Goal: Task Accomplishment & Management: Complete application form

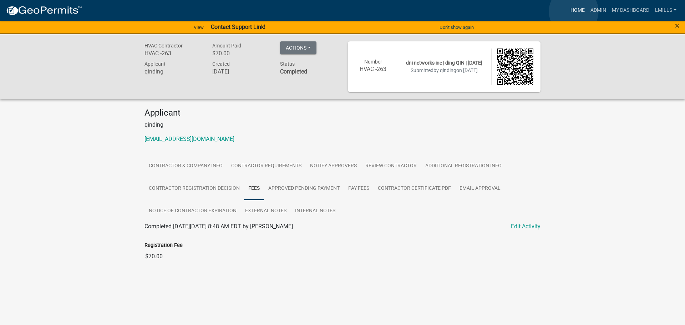
click at [574, 11] on link "Home" at bounding box center [578, 11] width 20 height 14
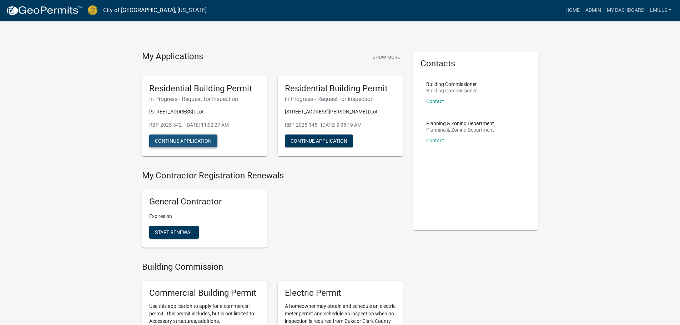
click at [189, 141] on button "Continue Application" at bounding box center [183, 141] width 68 height 13
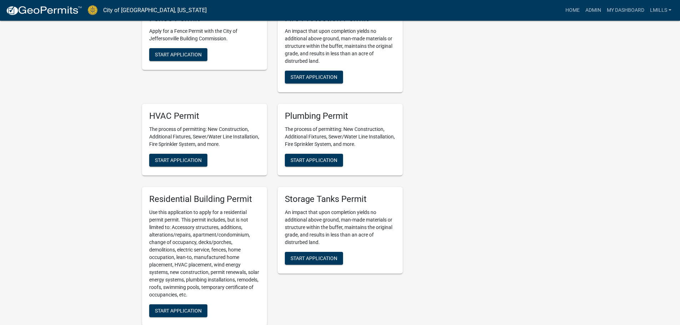
scroll to position [500, 0]
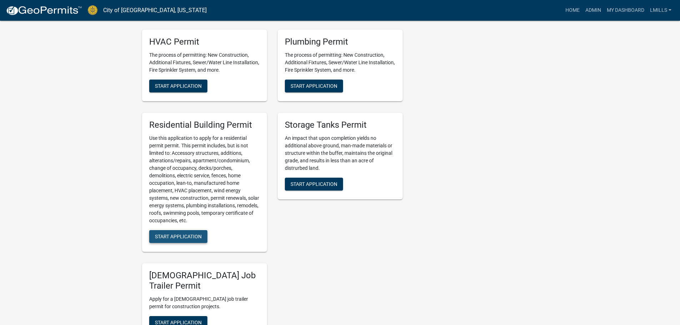
click at [180, 238] on span "Start Application" at bounding box center [178, 237] width 47 height 6
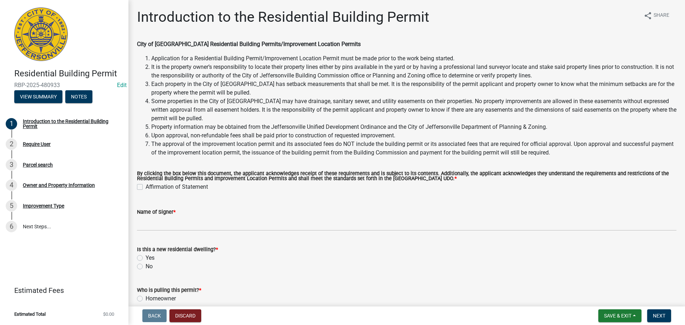
click at [146, 188] on label "Affirmation of Statement" at bounding box center [177, 187] width 62 height 9
click at [146, 187] on input "Affirmation of Statement" at bounding box center [148, 185] width 5 height 5
checkbox input "true"
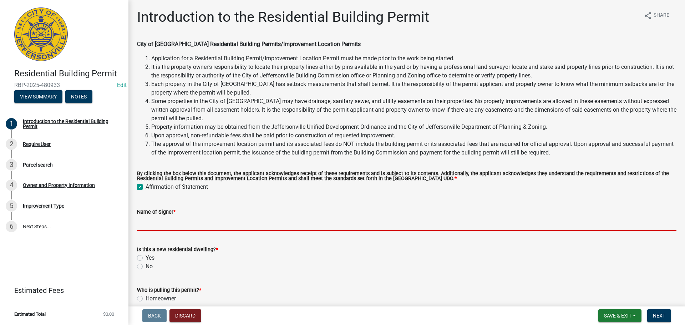
click at [164, 223] on input "Name of Signer *" at bounding box center [407, 223] width 540 height 15
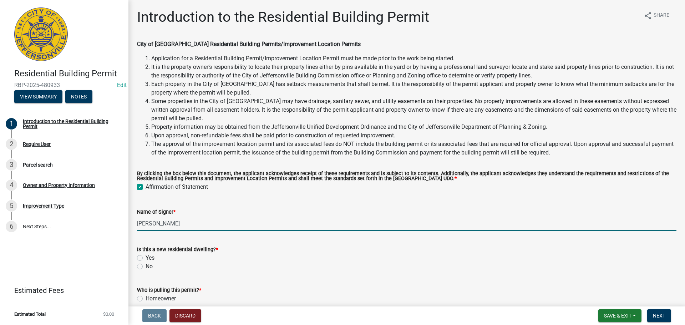
type input "Anthony Sanders"
click at [146, 266] on label "No" at bounding box center [149, 266] width 7 height 9
click at [146, 266] on input "No" at bounding box center [148, 264] width 5 height 5
radio input "true"
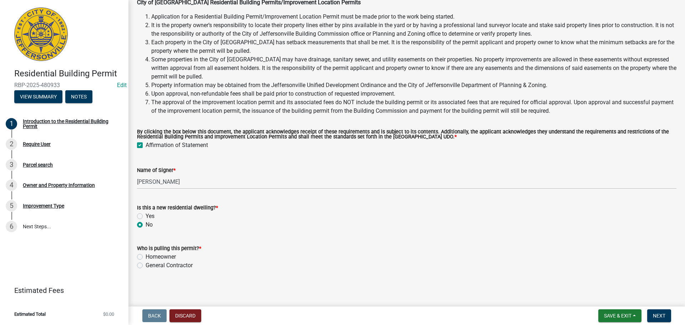
scroll to position [42, 0]
click at [146, 265] on label "General Contractor" at bounding box center [169, 265] width 47 height 9
click at [146, 265] on input "General Contractor" at bounding box center [148, 263] width 5 height 5
radio input "true"
click at [656, 313] on span "Next" at bounding box center [659, 316] width 12 height 6
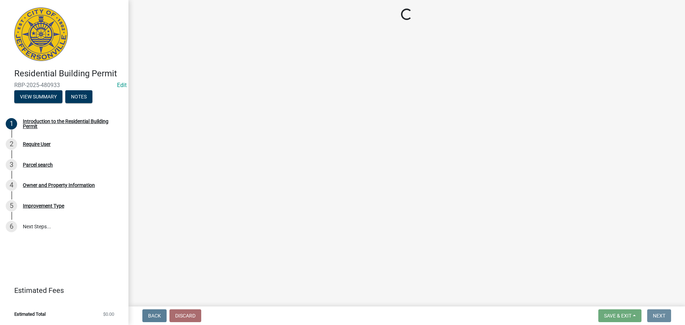
scroll to position [0, 0]
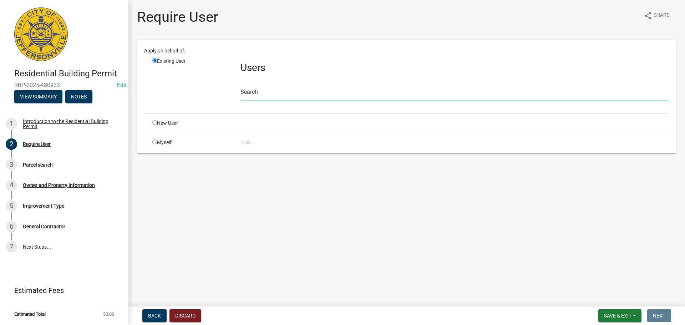
click at [294, 96] on input "text" at bounding box center [455, 94] width 429 height 15
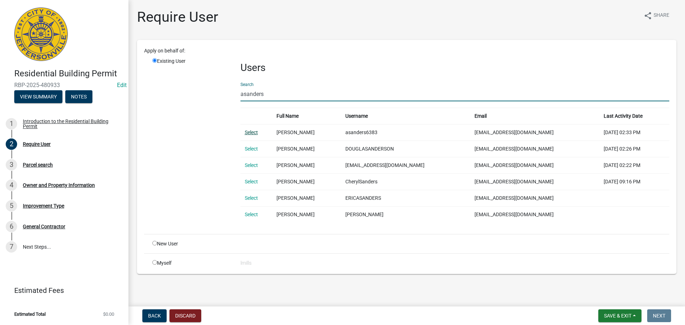
type input "asanders"
click at [248, 133] on link "Select" at bounding box center [251, 133] width 13 height 6
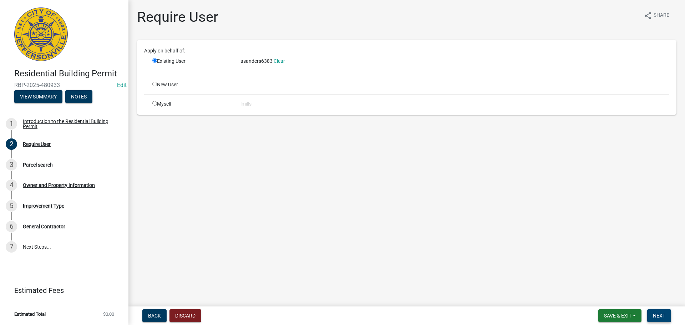
click at [658, 318] on span "Next" at bounding box center [659, 316] width 12 height 6
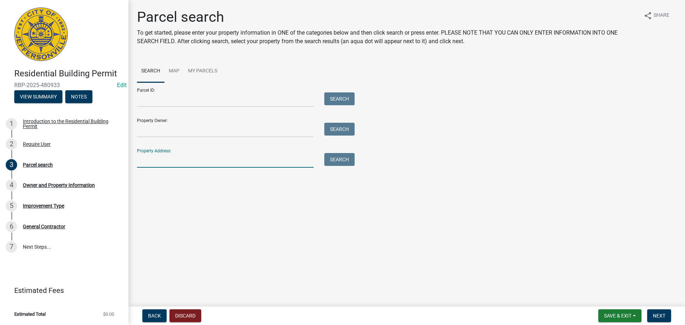
click at [169, 161] on input "Property Address:" at bounding box center [225, 160] width 177 height 15
type input "733 Saratoga"
click at [342, 159] on button "Search" at bounding box center [339, 159] width 30 height 13
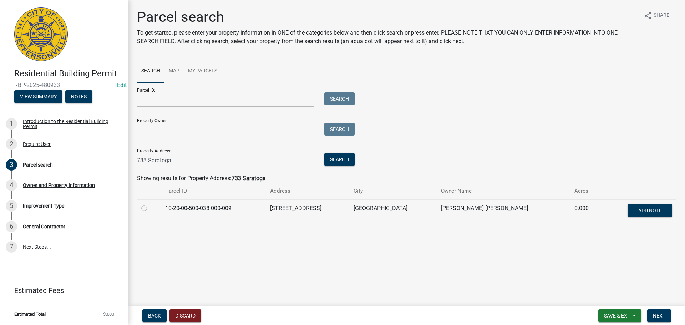
click at [150, 204] on label at bounding box center [150, 204] width 0 height 0
click at [150, 208] on input "radio" at bounding box center [152, 206] width 5 height 5
radio input "true"
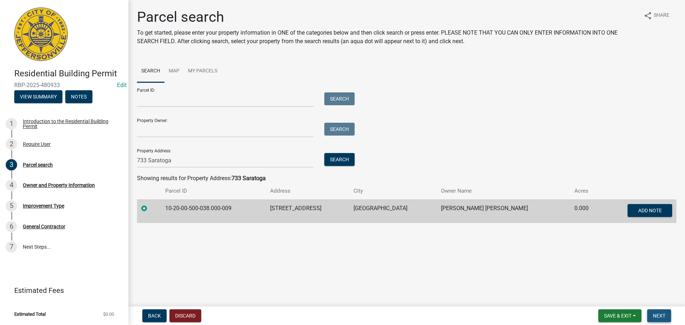
click at [660, 314] on span "Next" at bounding box center [659, 316] width 12 height 6
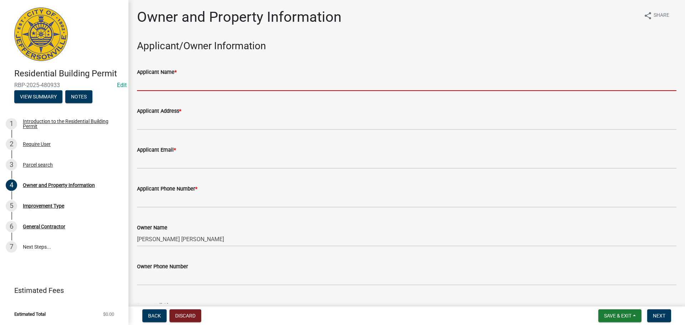
click at [179, 89] on input "Applicant Name *" at bounding box center [407, 83] width 540 height 15
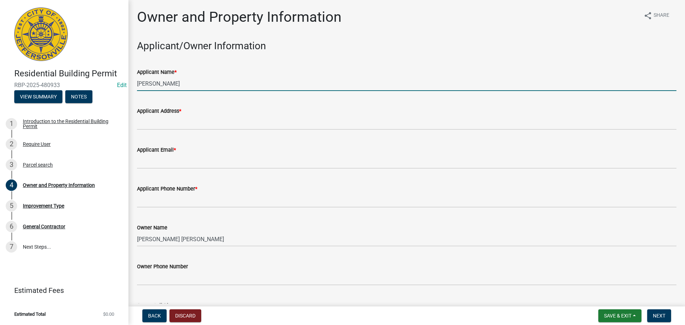
type input "Anthony Sanders"
click at [166, 130] on wm-data-entity-input "Applicant Address *" at bounding box center [407, 116] width 540 height 39
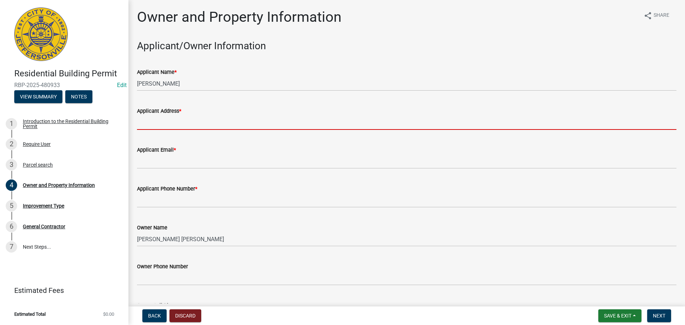
click at [186, 121] on input "Applicant Address *" at bounding box center [407, 122] width 540 height 15
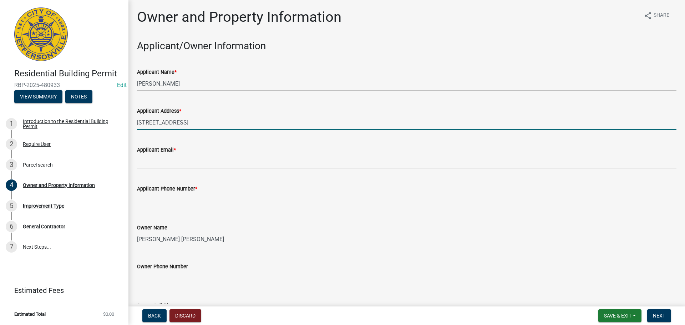
type input "501 Bentbrook Drive, New Albany IN 47150"
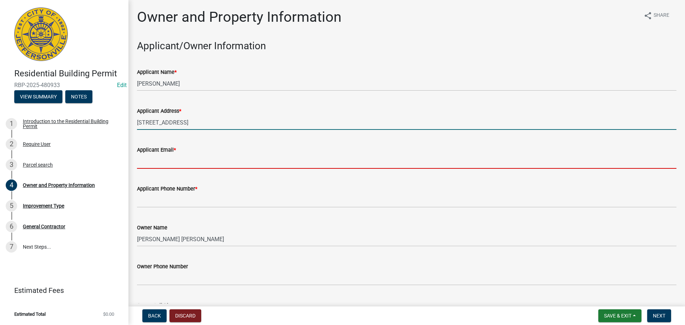
click at [186, 163] on input "Applicant Email *" at bounding box center [407, 161] width 540 height 15
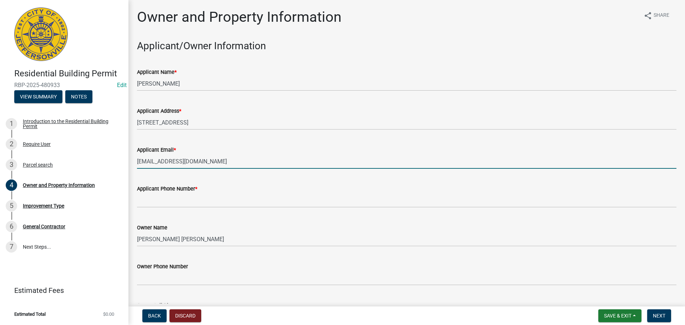
type input "asanders6383@gmail.com"
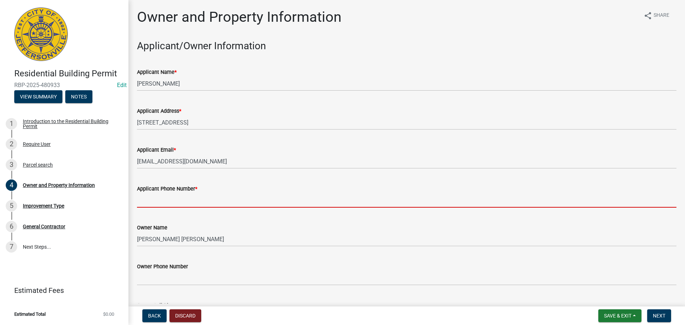
click at [181, 202] on input "Applicant Phone Number *" at bounding box center [407, 200] width 540 height 15
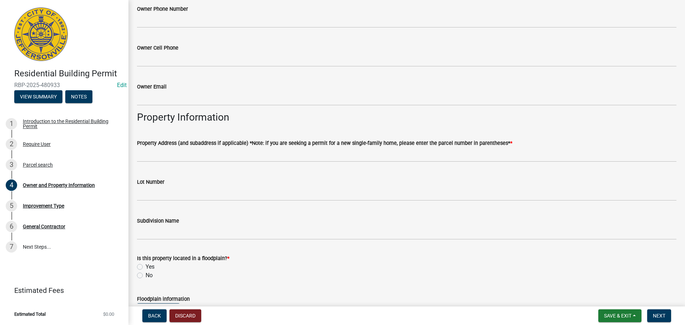
scroll to position [286, 0]
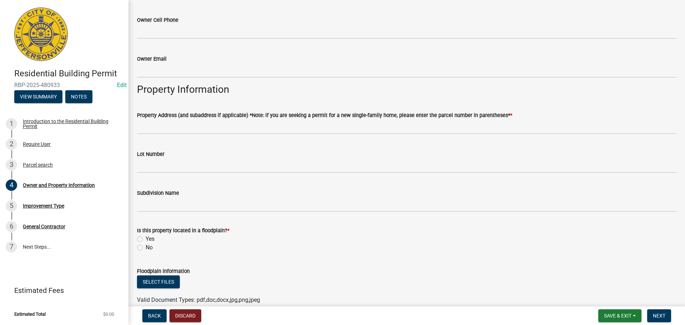
type input "502-541-4996"
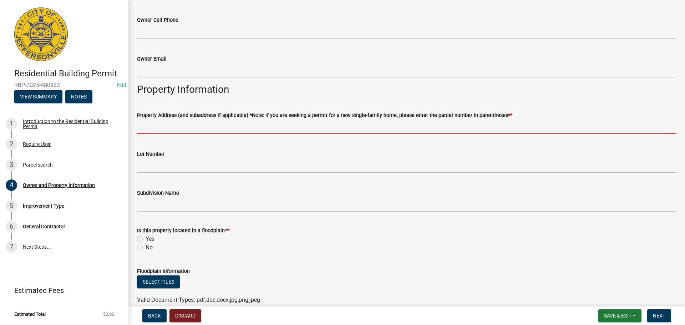
click at [181, 127] on input "Property Address (and subaddress if applicable) *Note: if you are seeking a per…" at bounding box center [407, 127] width 540 height 15
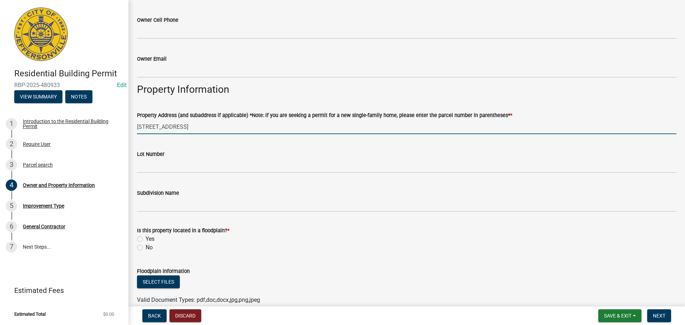
type input "733 Saratoga Drive"
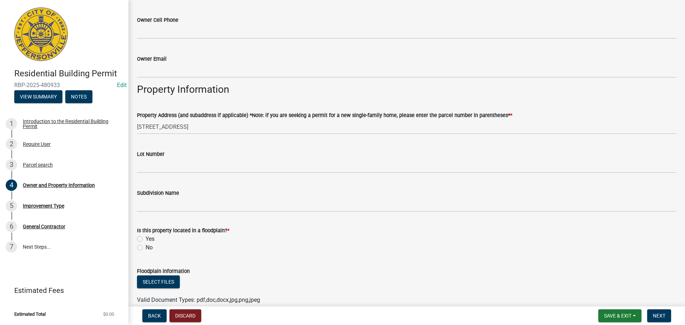
click at [144, 239] on div "Yes" at bounding box center [407, 239] width 540 height 9
click at [146, 239] on label "Yes" at bounding box center [150, 239] width 9 height 9
click at [146, 239] on input "Yes" at bounding box center [148, 237] width 5 height 5
radio input "true"
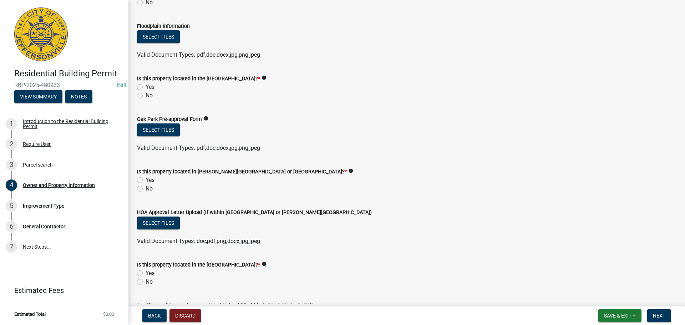
scroll to position [535, 0]
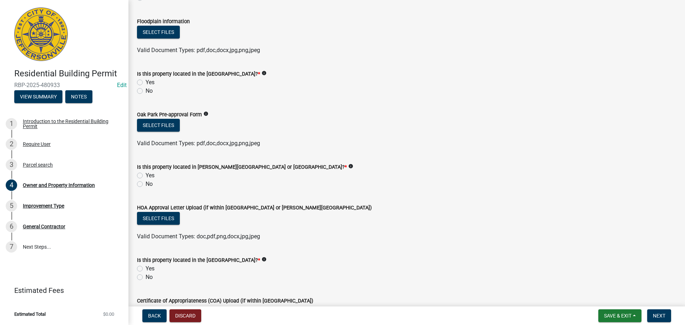
click at [146, 84] on label "Yes" at bounding box center [150, 82] width 9 height 9
click at [146, 83] on input "Yes" at bounding box center [148, 80] width 5 height 5
radio input "true"
click at [146, 183] on label "No" at bounding box center [149, 184] width 7 height 9
click at [146, 183] on input "No" at bounding box center [148, 182] width 5 height 5
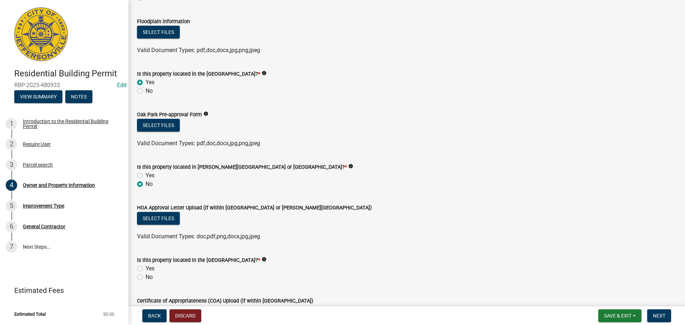
radio input "true"
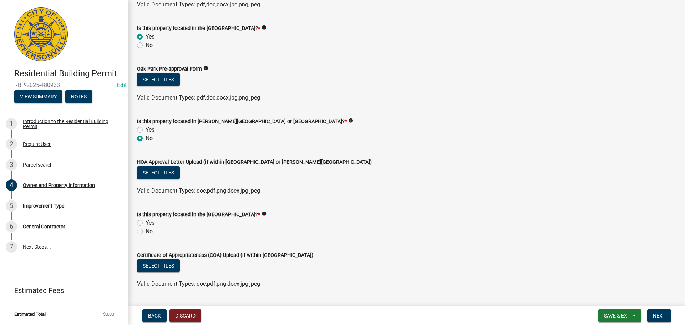
scroll to position [600, 0]
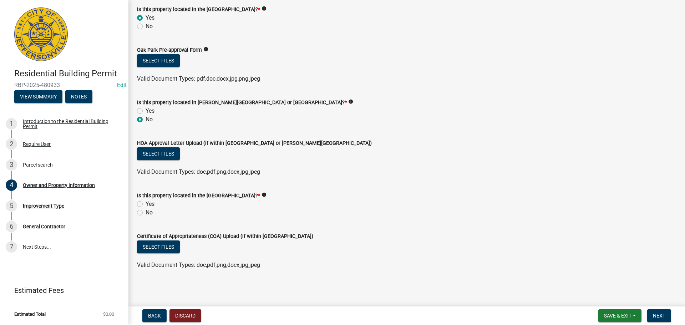
click at [146, 214] on label "No" at bounding box center [149, 212] width 7 height 9
click at [146, 213] on input "No" at bounding box center [148, 210] width 5 height 5
radio input "true"
click at [659, 317] on span "Next" at bounding box center [659, 316] width 12 height 6
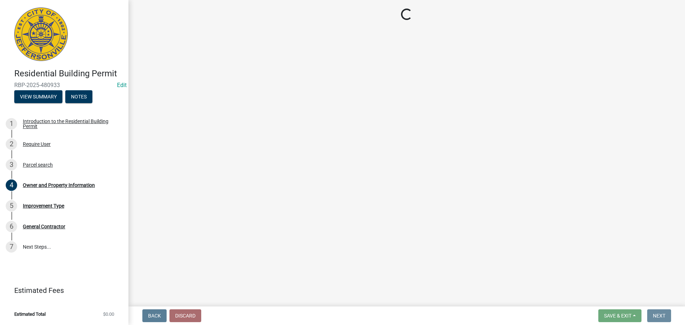
scroll to position [0, 0]
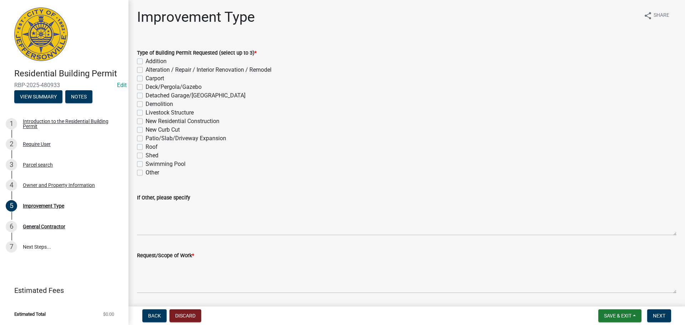
click at [146, 61] on label "Addition" at bounding box center [156, 61] width 21 height 9
click at [146, 61] on input "Addition" at bounding box center [148, 59] width 5 height 5
checkbox input "true"
checkbox input "false"
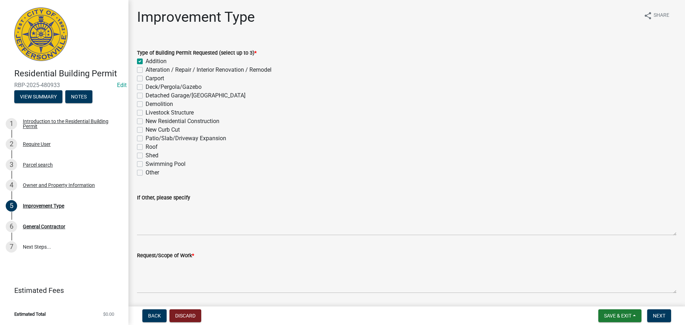
checkbox input "false"
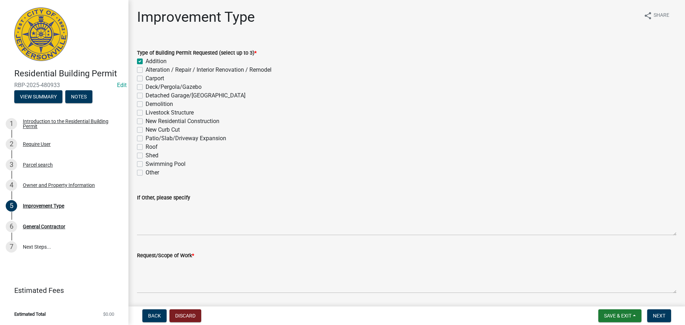
checkbox input "false"
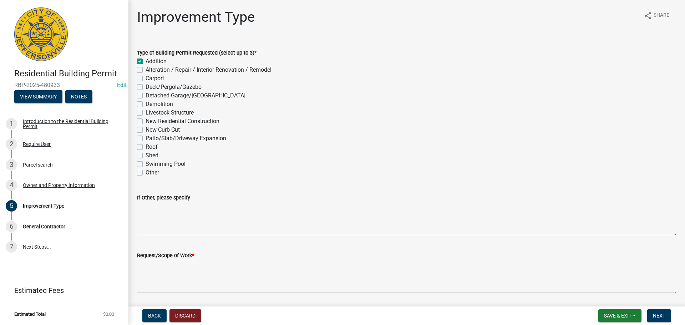
checkbox input "false"
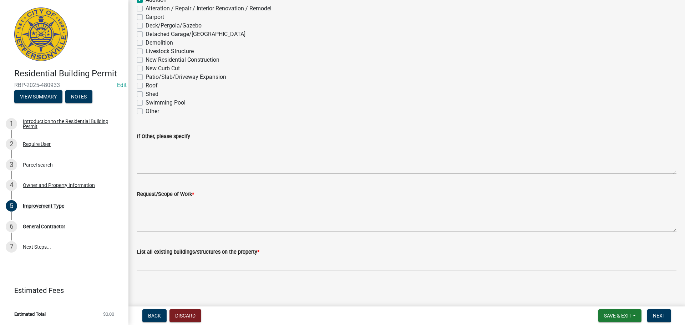
scroll to position [62, 0]
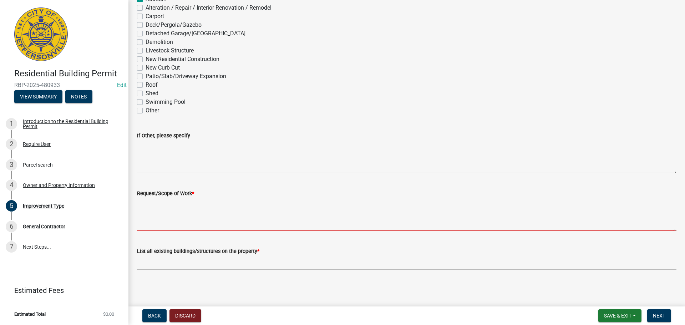
click at [185, 214] on textarea "Request/Scope of Work *" at bounding box center [407, 215] width 540 height 34
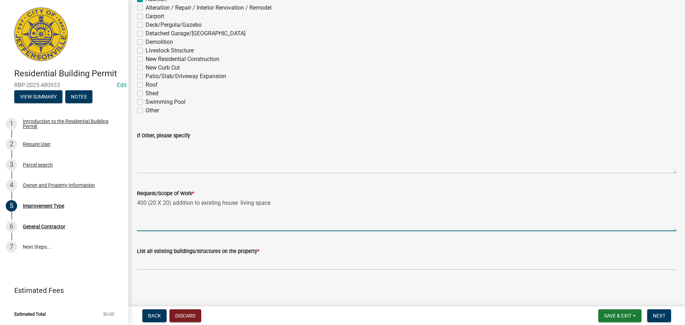
type textarea "400 (20 X 20) addition to existing house living space"
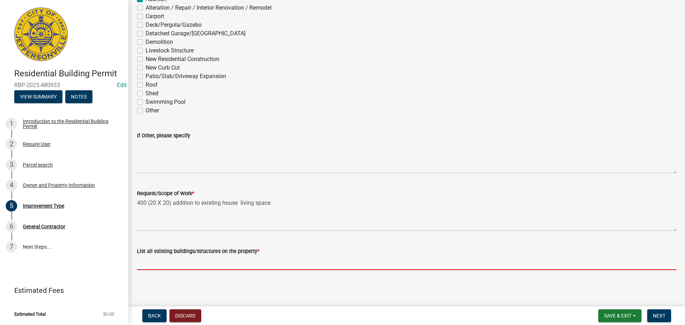
click at [165, 262] on input "List all existing buildings/structures on the property *" at bounding box center [407, 263] width 540 height 15
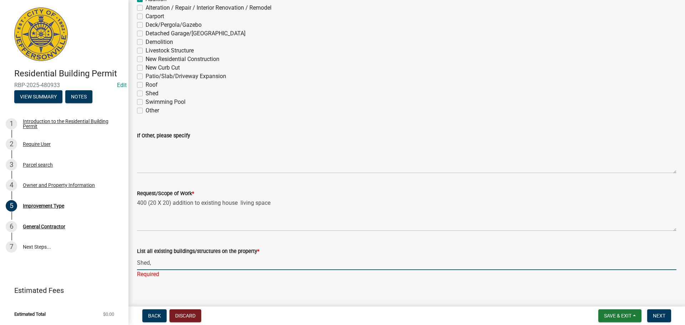
type input "Shed,"
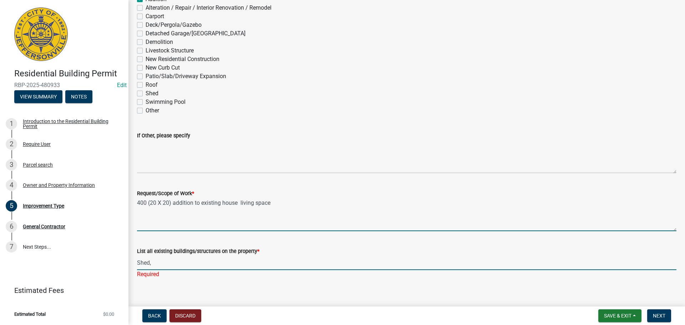
click at [287, 201] on textarea "400 (20 X 20) addition to existing house living space" at bounding box center [407, 215] width 540 height 34
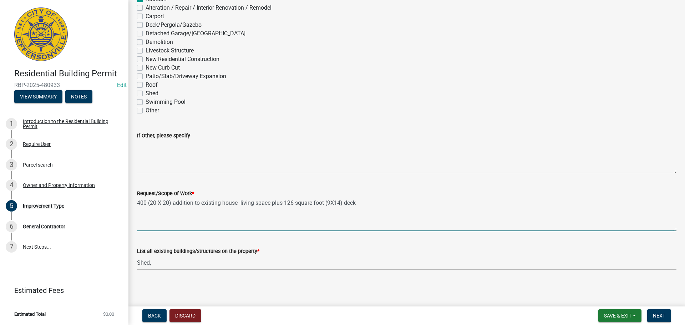
type textarea "400 (20 X 20) addition to existing house living space plus 126 square foot (9X1…"
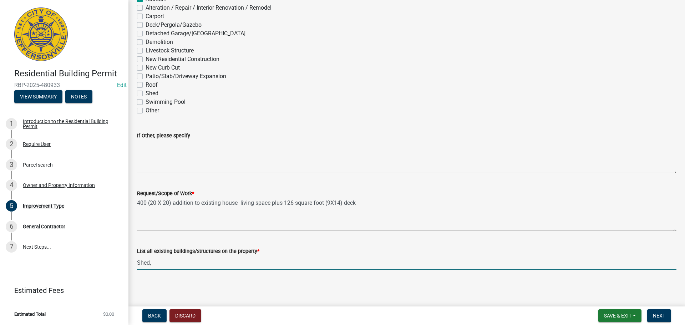
click at [182, 265] on input "Shed," at bounding box center [407, 263] width 540 height 15
type input "Shed, primary structure"
click at [612, 316] on span "Save & Exit" at bounding box center [617, 316] width 27 height 6
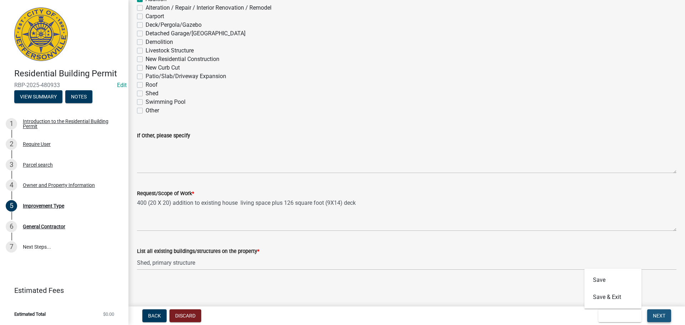
click at [662, 318] on span "Next" at bounding box center [659, 316] width 12 height 6
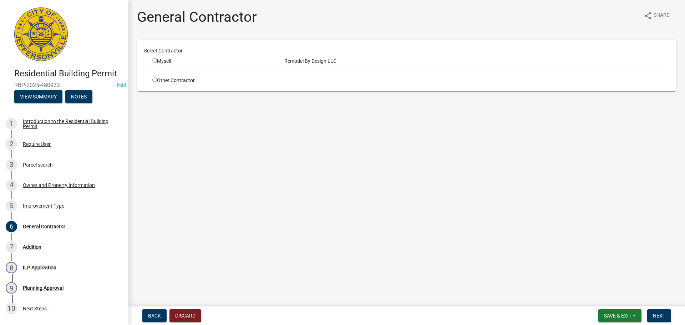
click at [154, 80] on input "radio" at bounding box center [154, 79] width 5 height 5
radio input "true"
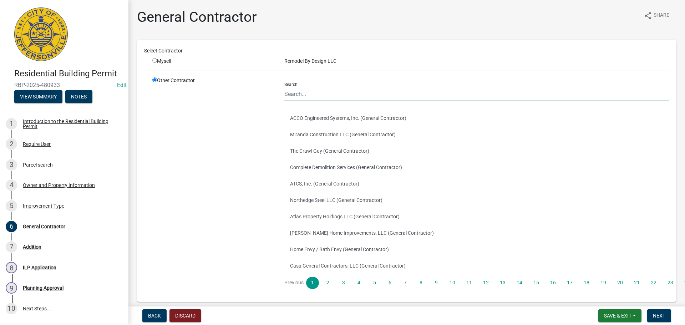
click at [343, 96] on input "Search" at bounding box center [477, 94] width 385 height 15
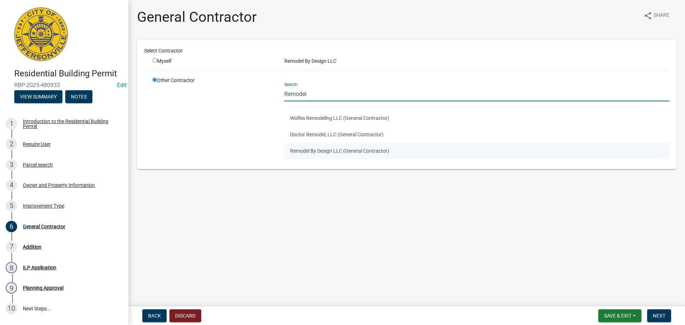
type input "Remodel"
click at [326, 151] on button "Remodel By Design LLC (General Contractor)" at bounding box center [477, 151] width 385 height 16
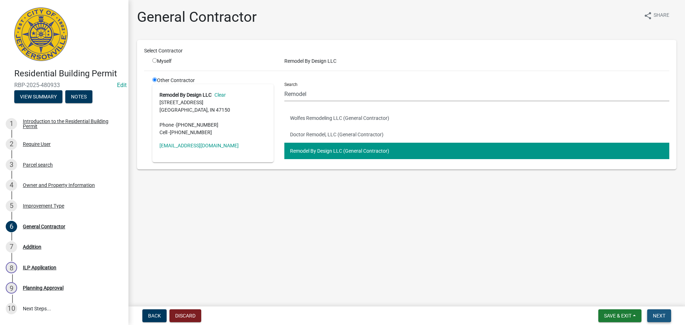
click at [665, 316] on span "Next" at bounding box center [659, 316] width 12 height 6
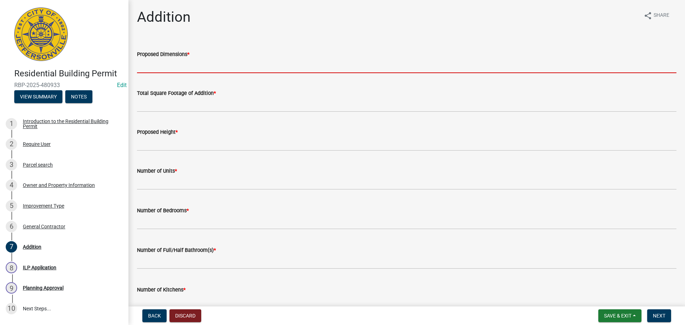
click at [170, 65] on input "Proposed Dimensions *" at bounding box center [407, 66] width 540 height 15
type input "4"
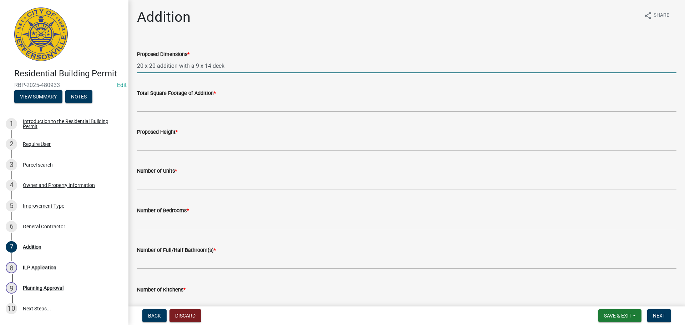
type input "20 x 20 addition with a 9 x 14 deck"
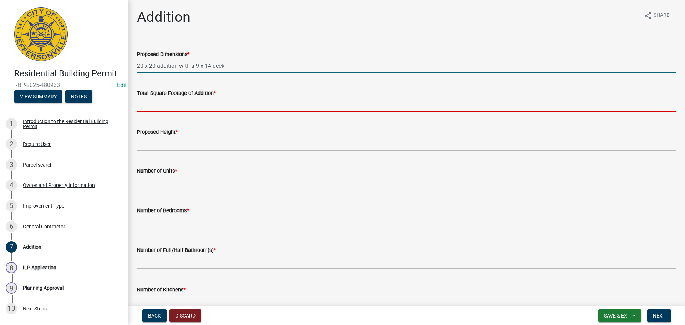
click at [165, 110] on input "Total Square Footage of Addition *" at bounding box center [407, 104] width 540 height 15
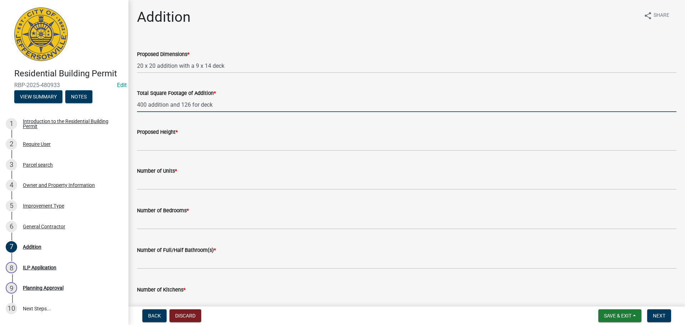
type input "400 addition and 126 for deck"
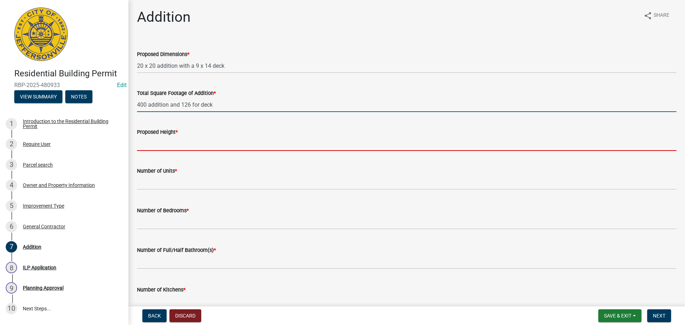
click at [189, 143] on input "Proposed Height *" at bounding box center [407, 143] width 540 height 15
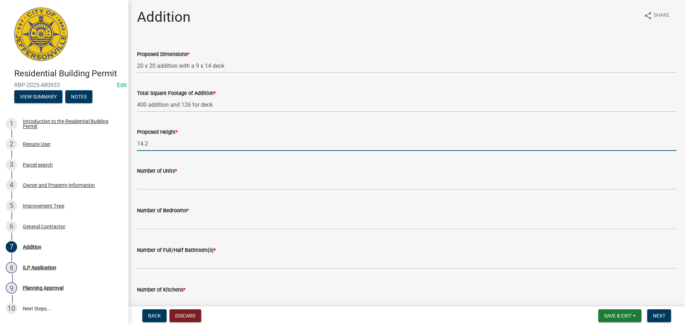
type input "14.2"
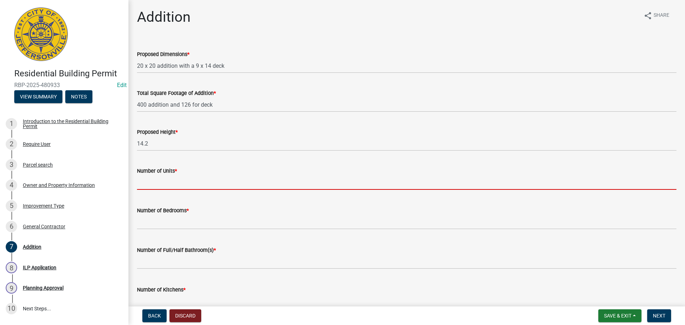
click at [176, 186] on input "text" at bounding box center [407, 182] width 540 height 15
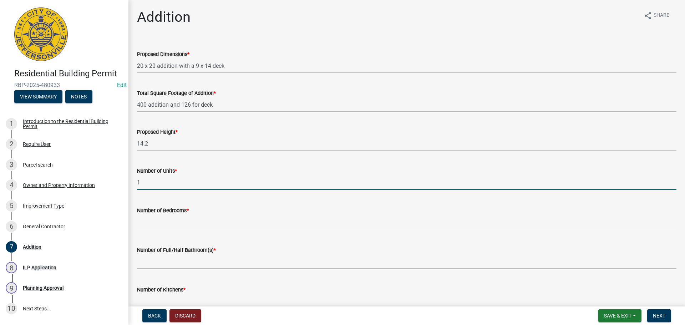
type input "1"
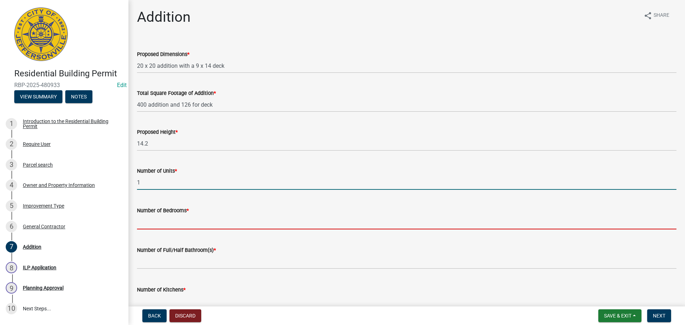
click at [172, 222] on input "text" at bounding box center [407, 222] width 540 height 15
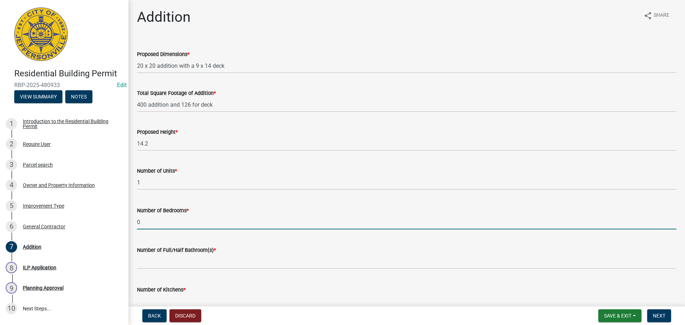
type input "0"
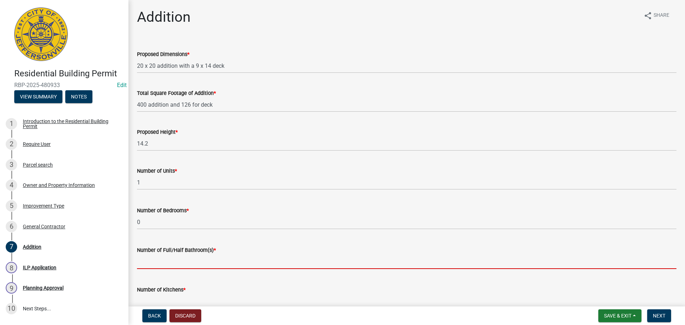
click at [167, 266] on input "text" at bounding box center [407, 262] width 540 height 15
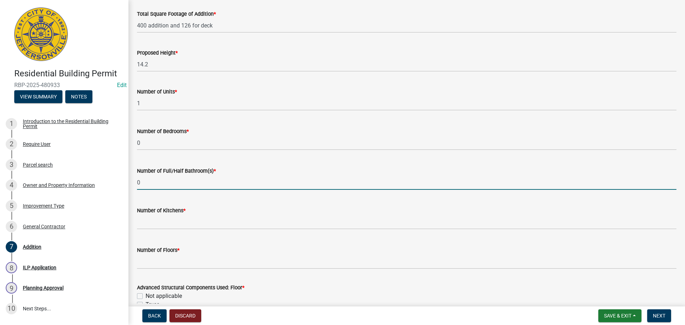
scroll to position [107, 0]
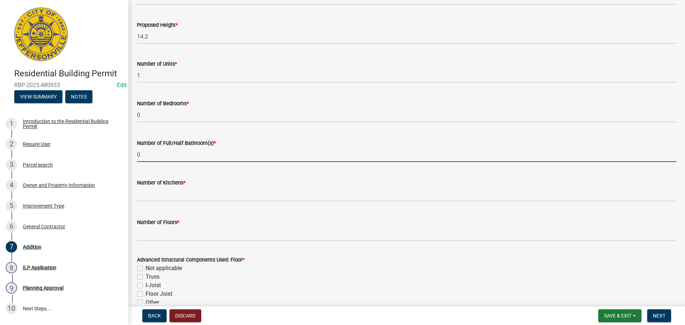
type input "0"
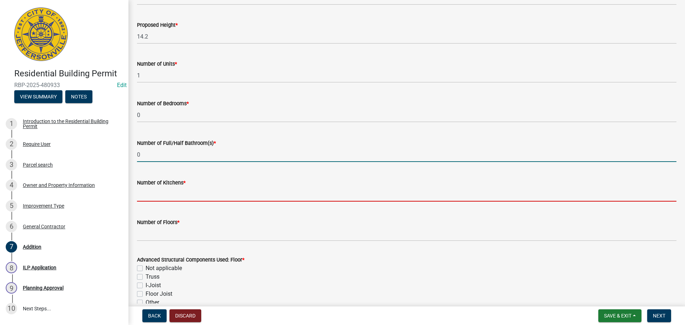
click at [180, 198] on input "text" at bounding box center [407, 194] width 540 height 15
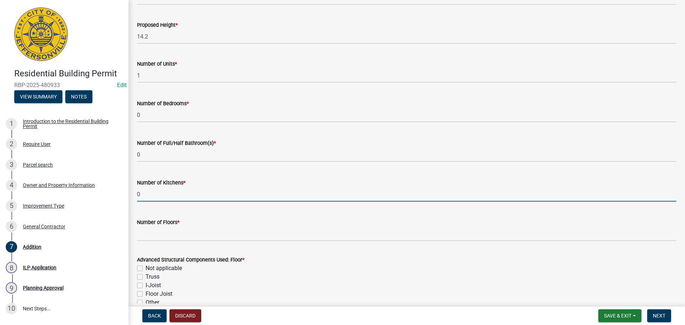
type input "0"
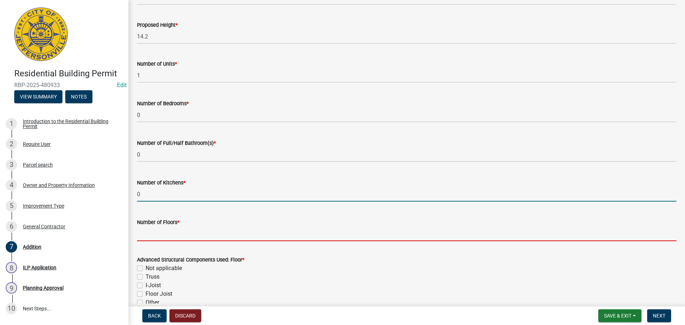
click at [158, 236] on input "Number of Floors *" at bounding box center [407, 234] width 540 height 15
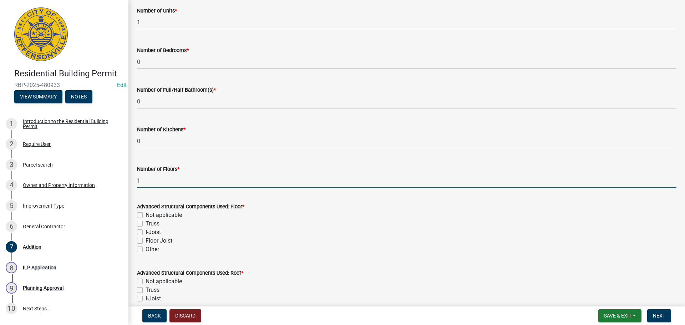
scroll to position [214, 0]
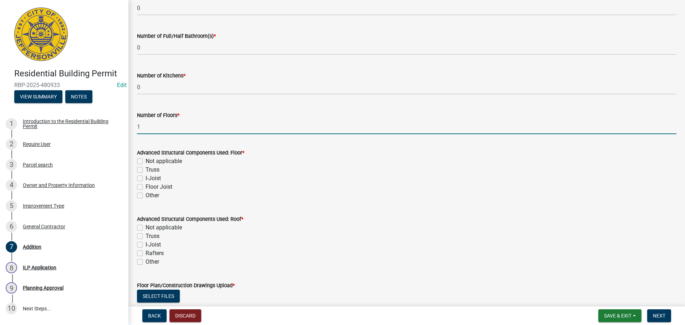
type input "1"
click at [146, 254] on label "Rafters" at bounding box center [155, 253] width 18 height 9
click at [146, 254] on input "Rafters" at bounding box center [148, 251] width 5 height 5
checkbox input "true"
checkbox input "false"
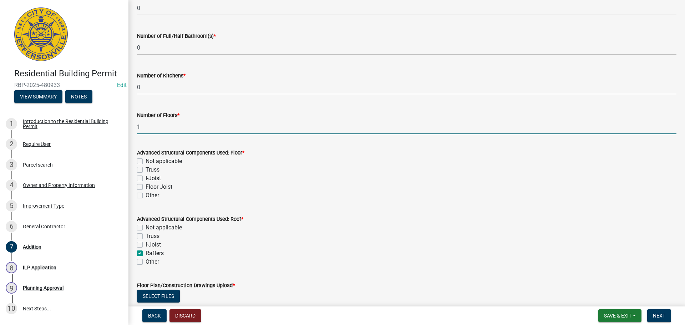
checkbox input "false"
checkbox input "true"
checkbox input "false"
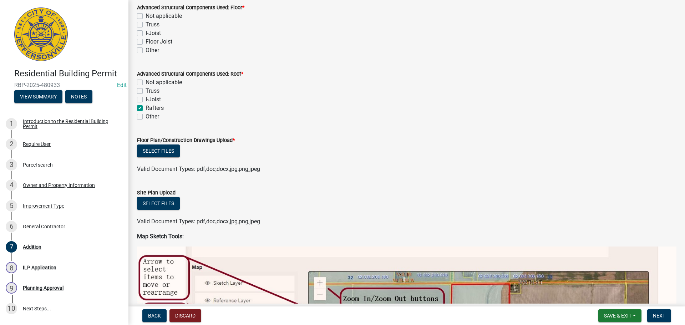
scroll to position [357, 0]
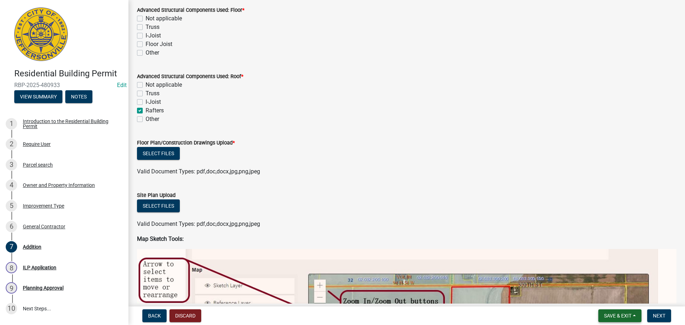
click at [620, 316] on span "Save & Exit" at bounding box center [617, 316] width 27 height 6
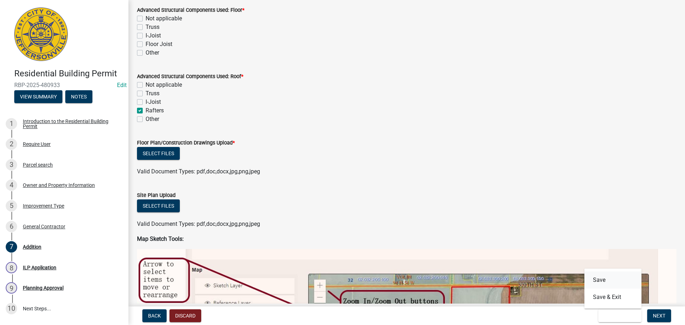
click at [616, 281] on button "Save" at bounding box center [613, 280] width 57 height 17
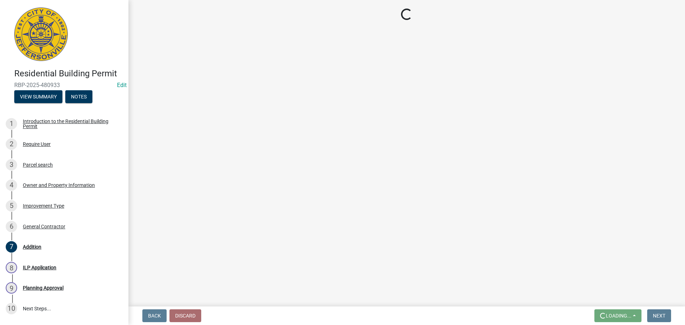
scroll to position [0, 0]
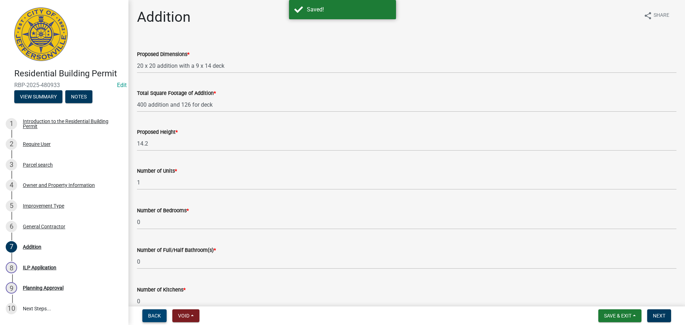
click at [146, 316] on button "Back" at bounding box center [154, 315] width 24 height 13
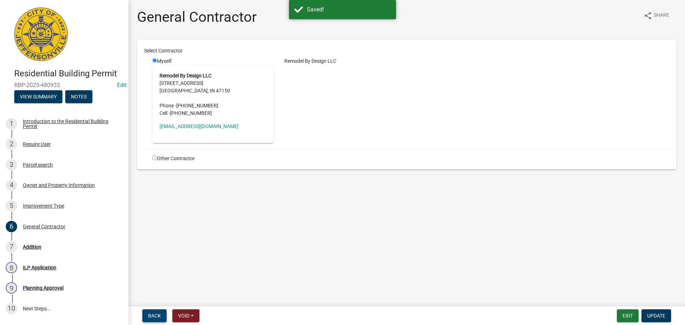
click at [146, 316] on button "Back" at bounding box center [154, 315] width 24 height 13
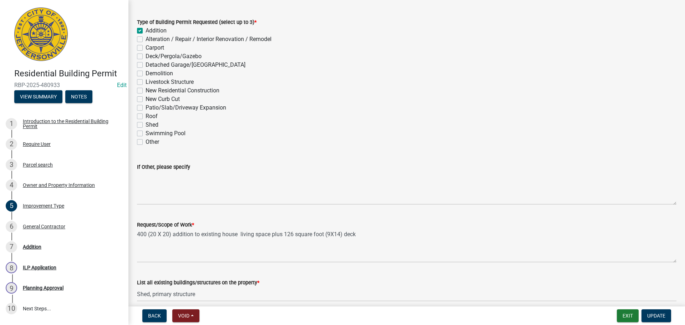
scroll to position [62, 0]
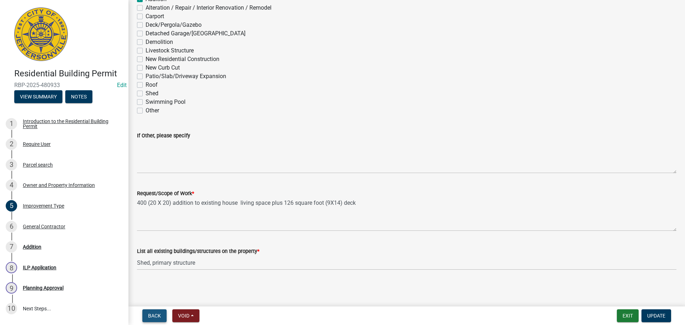
click at [147, 319] on button "Back" at bounding box center [154, 315] width 24 height 13
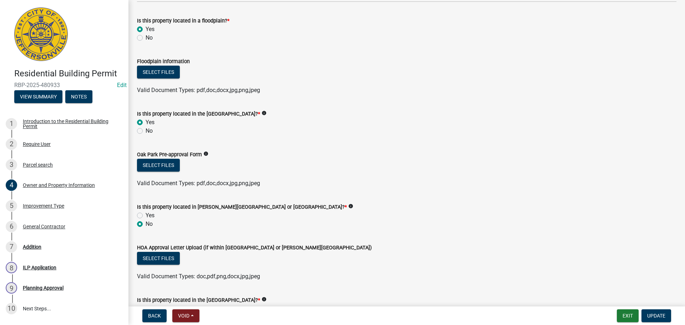
scroll to position [500, 0]
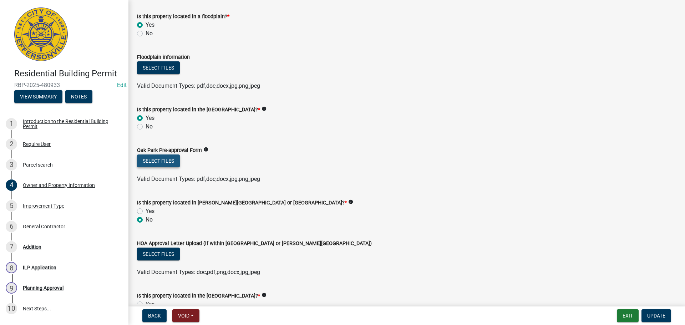
click at [162, 162] on button "Select files" at bounding box center [158, 161] width 43 height 13
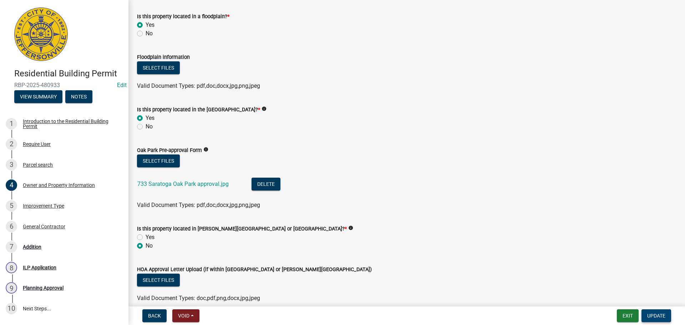
click at [649, 316] on span "Update" at bounding box center [657, 316] width 18 height 6
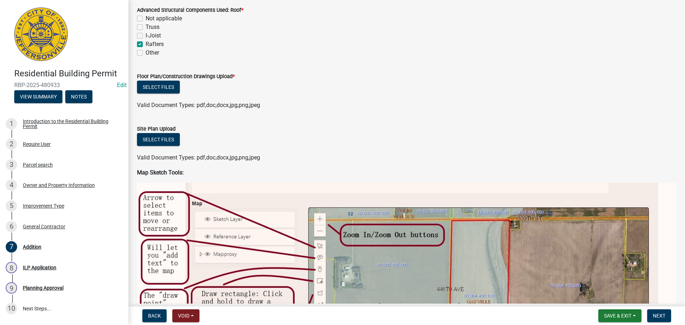
scroll to position [428, 0]
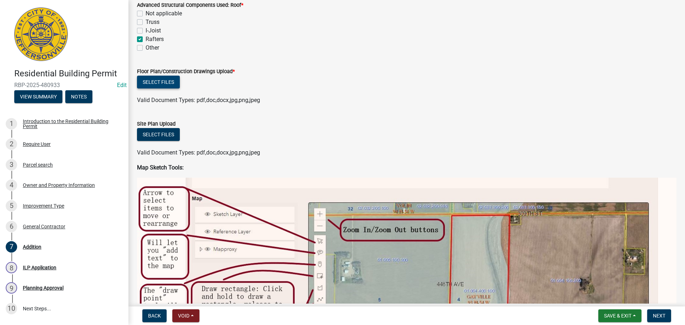
click at [166, 86] on button "Select files" at bounding box center [158, 82] width 43 height 13
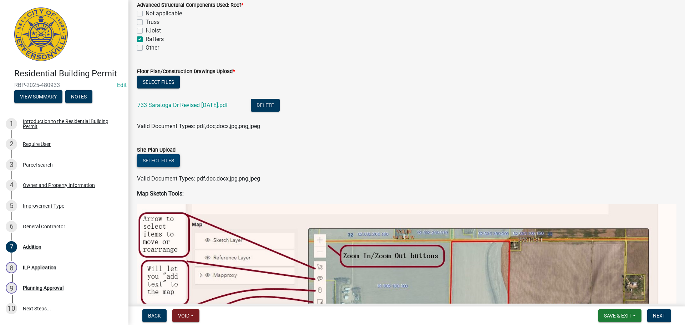
click at [161, 164] on button "Select files" at bounding box center [158, 160] width 43 height 13
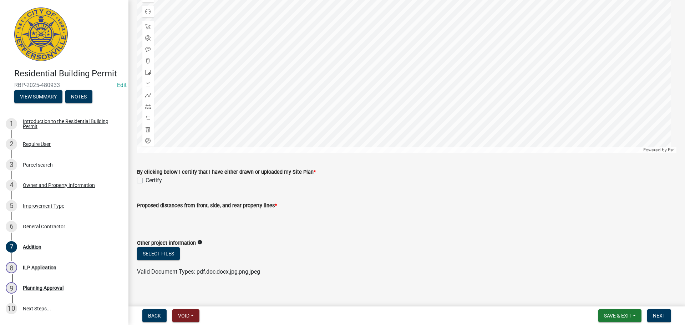
scroll to position [958, 0]
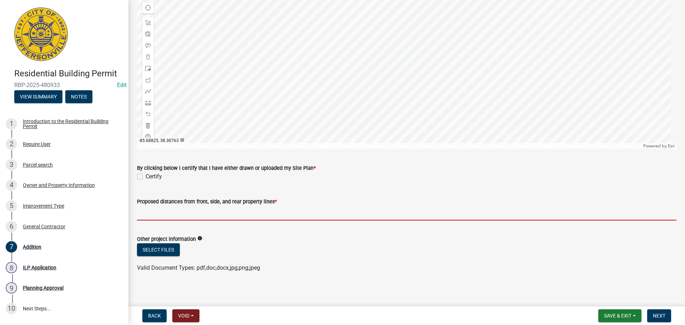
click at [155, 206] on input "Proposed distances from front, side, and rear property lines *" at bounding box center [407, 213] width 540 height 15
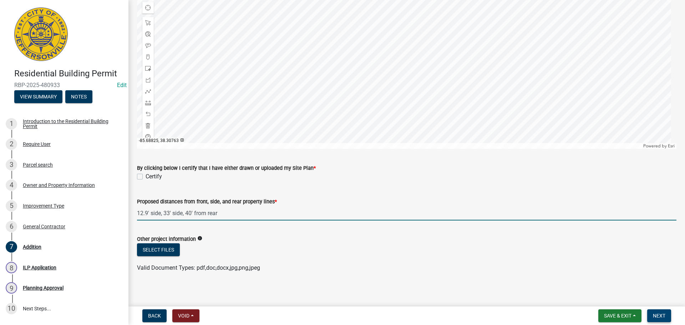
type input "12.9' side, 33' side, 40' from rear"
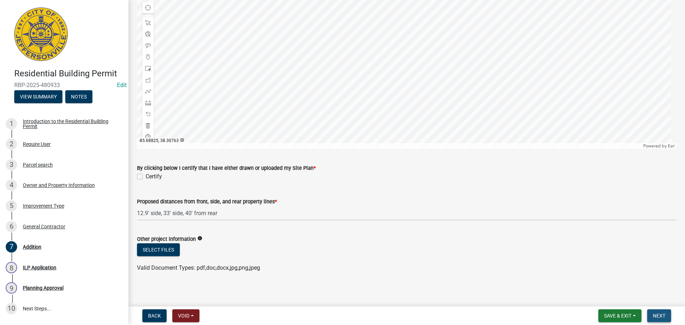
click at [665, 317] on span "Next" at bounding box center [659, 316] width 12 height 6
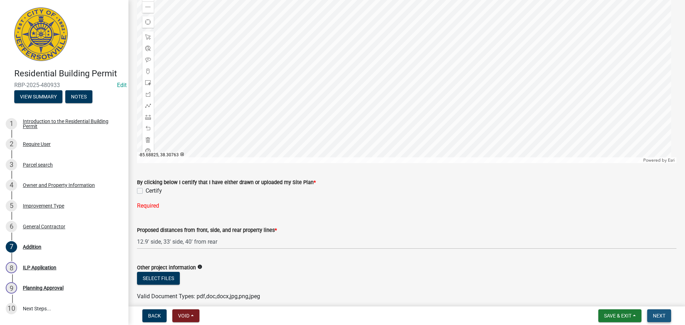
scroll to position [972, 0]
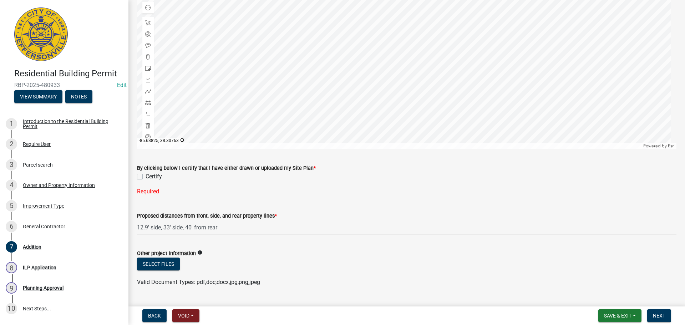
click at [146, 175] on label "Certify" at bounding box center [154, 176] width 16 height 9
click at [146, 175] on input "Certify" at bounding box center [148, 174] width 5 height 5
checkbox input "true"
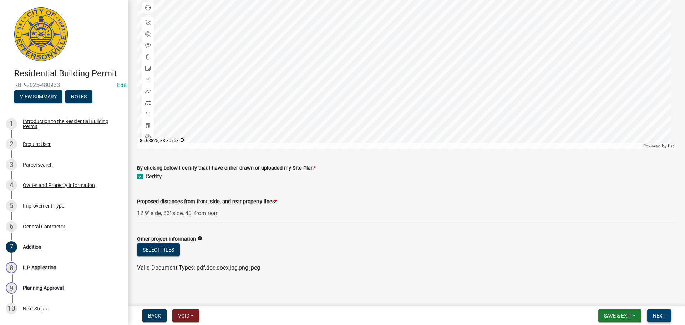
click at [662, 316] on span "Next" at bounding box center [659, 316] width 12 height 6
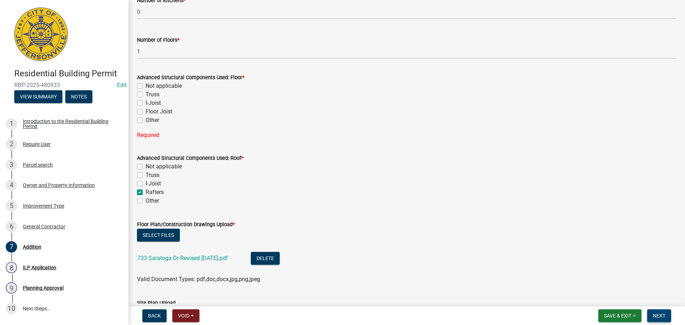
scroll to position [258, 0]
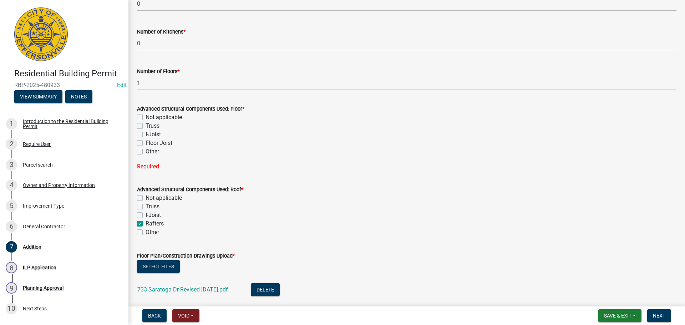
click at [151, 128] on label "Truss" at bounding box center [153, 126] width 14 height 9
click at [150, 126] on input "Truss" at bounding box center [148, 124] width 5 height 5
checkbox input "true"
checkbox input "false"
checkbox input "true"
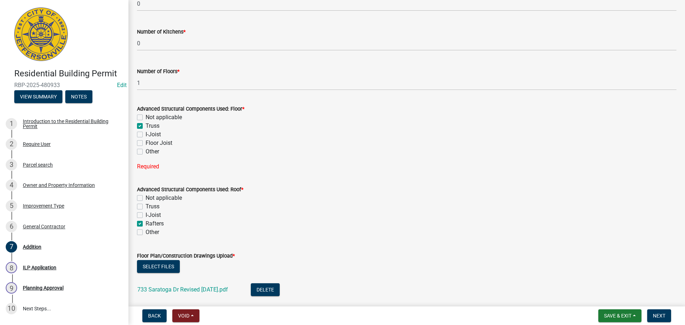
checkbox input "false"
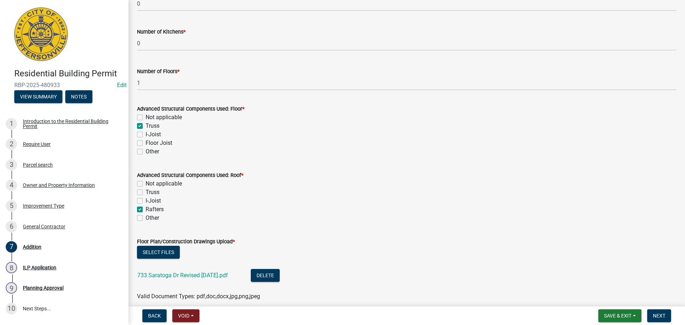
click at [146, 152] on label "Other" at bounding box center [153, 151] width 14 height 9
click at [146, 152] on input "Other" at bounding box center [148, 149] width 5 height 5
checkbox input "true"
checkbox input "false"
checkbox input "true"
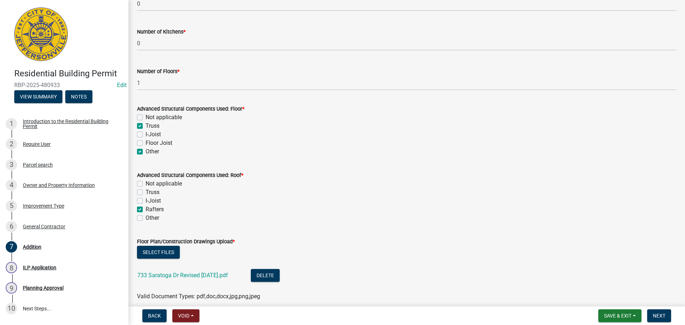
checkbox input "false"
checkbox input "true"
click at [146, 127] on label "Truss" at bounding box center [153, 126] width 14 height 9
click at [146, 126] on input "Truss" at bounding box center [148, 124] width 5 height 5
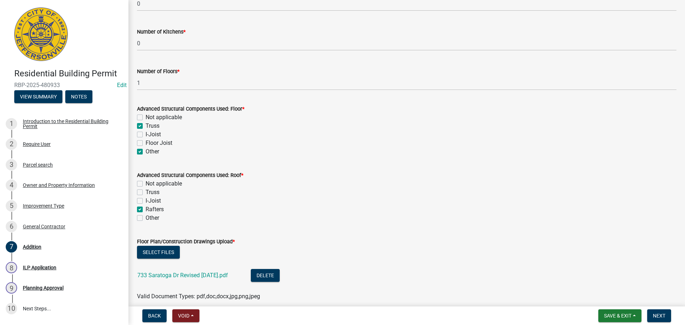
checkbox input "false"
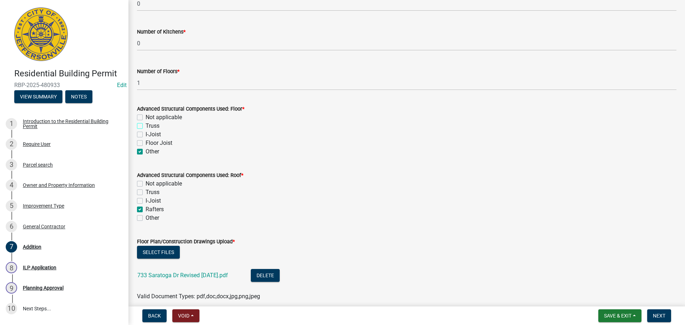
checkbox input "true"
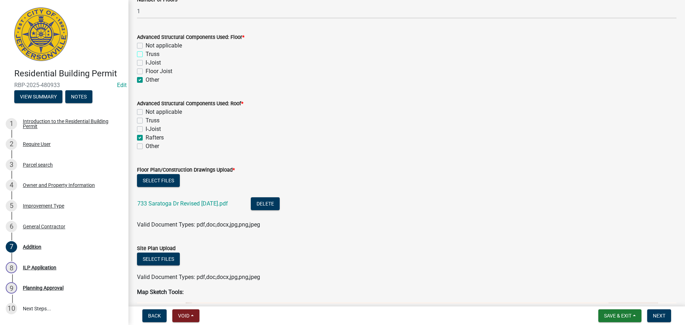
scroll to position [365, 0]
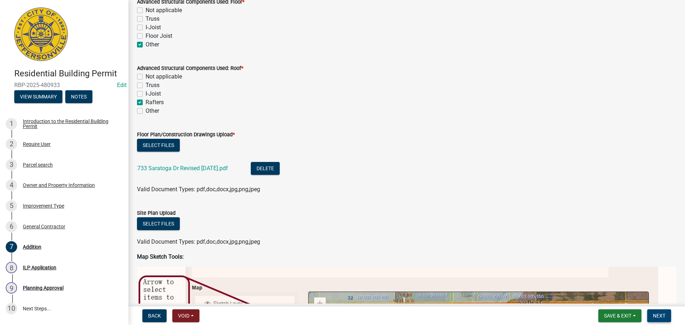
click at [663, 311] on button "Next" at bounding box center [660, 315] width 24 height 13
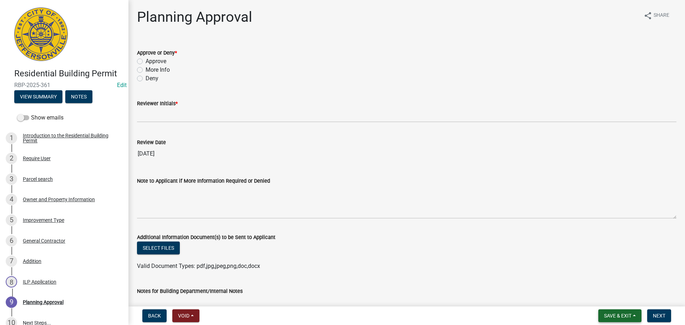
click at [618, 318] on span "Save & Exit" at bounding box center [617, 316] width 27 height 6
click at [621, 298] on button "Save & Exit" at bounding box center [613, 297] width 57 height 17
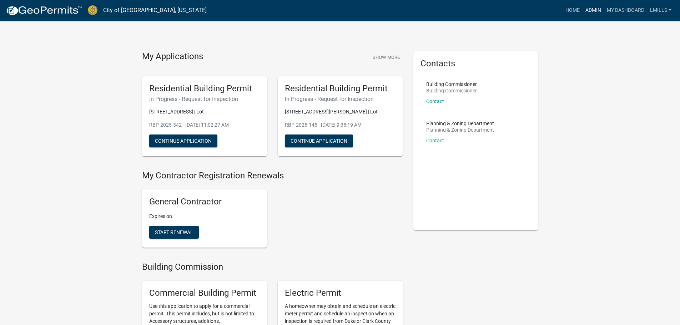
click at [593, 10] on link "Admin" at bounding box center [593, 11] width 21 height 14
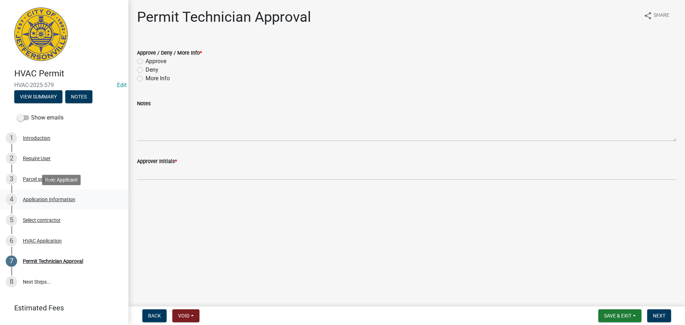
click at [58, 198] on div "Application Information" at bounding box center [49, 199] width 52 height 5
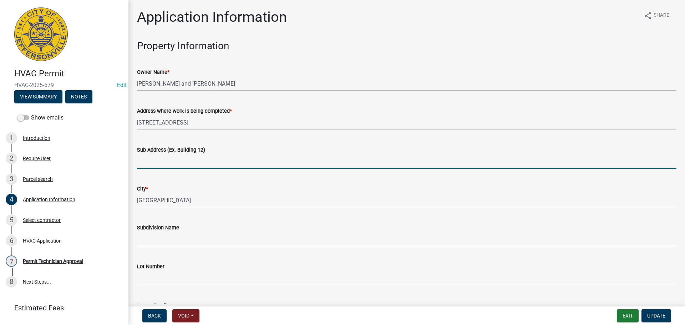
click at [207, 159] on input "Sub Address (Ex. Building 12)" at bounding box center [407, 161] width 540 height 15
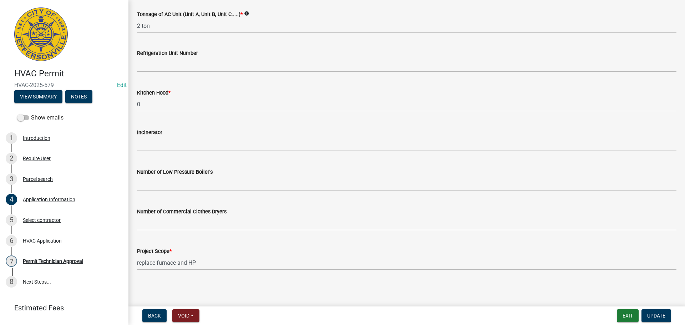
scroll to position [445, 0]
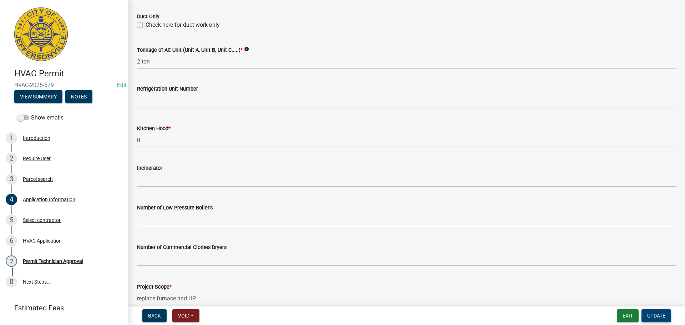
type input "3024 Wooded Way"
click at [657, 315] on span "Update" at bounding box center [657, 316] width 18 height 6
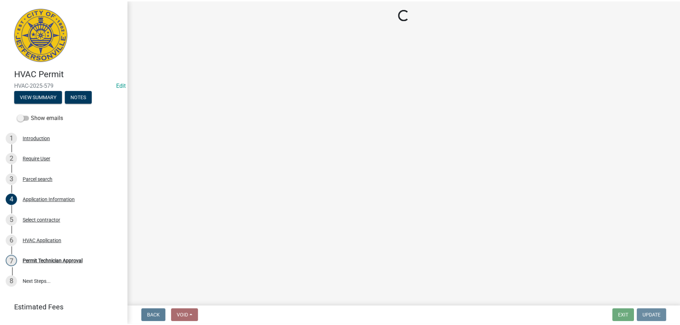
scroll to position [0, 0]
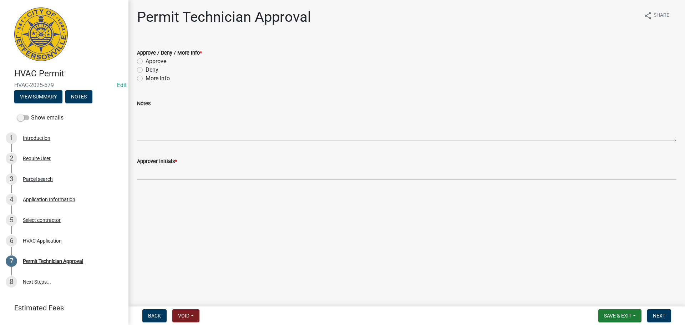
click at [153, 62] on label "Approve" at bounding box center [156, 61] width 21 height 9
click at [150, 62] on input "Approve" at bounding box center [148, 59] width 5 height 5
radio input "true"
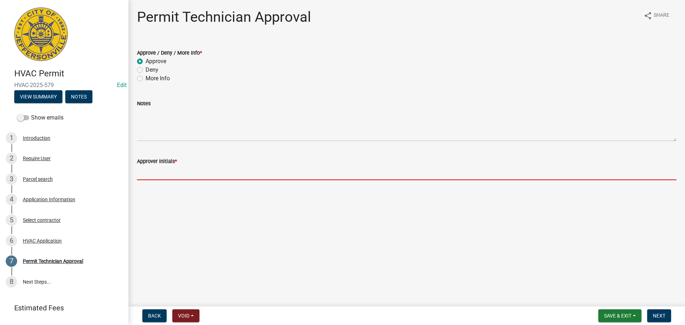
click at [161, 172] on input "Approver Initials *" at bounding box center [407, 173] width 540 height 15
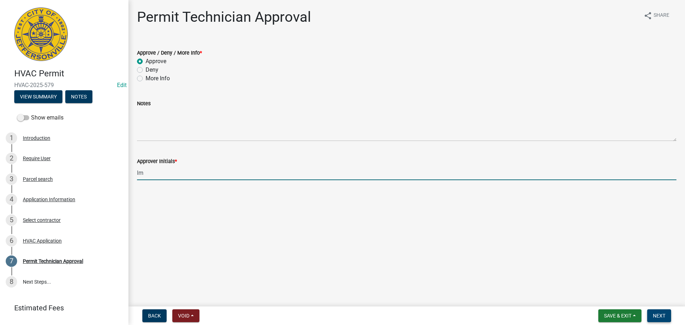
type input "lm"
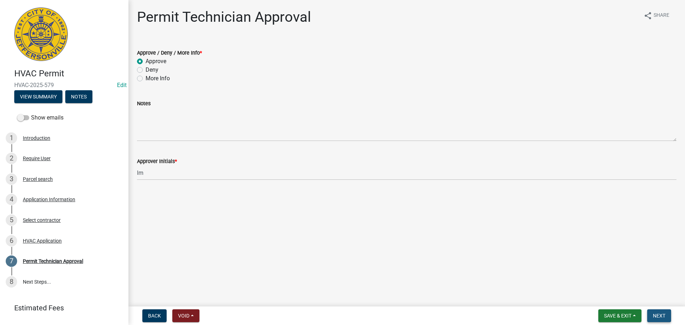
click at [661, 311] on button "Next" at bounding box center [660, 315] width 24 height 13
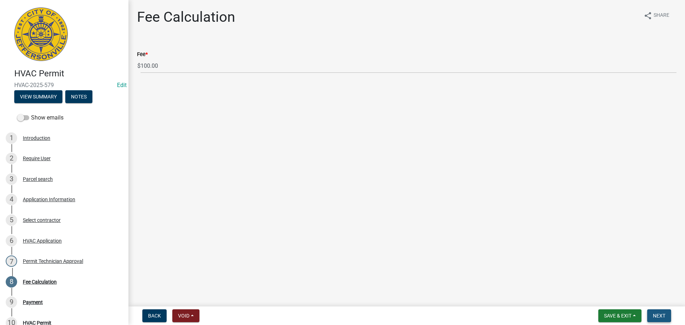
click at [661, 311] on button "Next" at bounding box center [660, 315] width 24 height 13
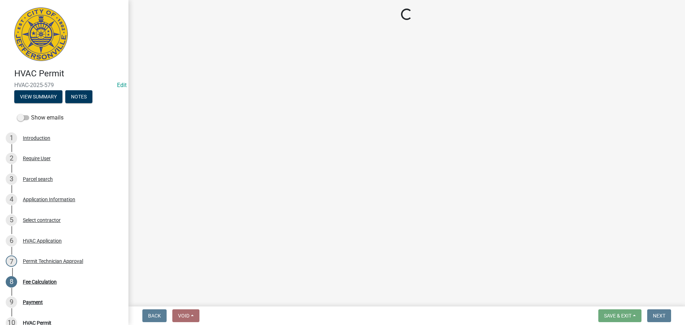
select select "3: 3"
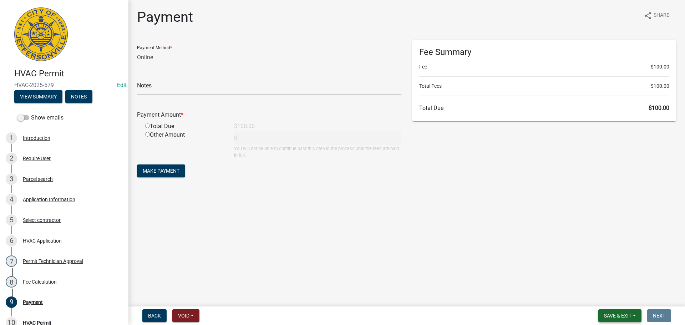
click at [616, 314] on span "Save & Exit" at bounding box center [617, 316] width 27 height 6
click at [619, 297] on button "Save & Exit" at bounding box center [613, 297] width 57 height 17
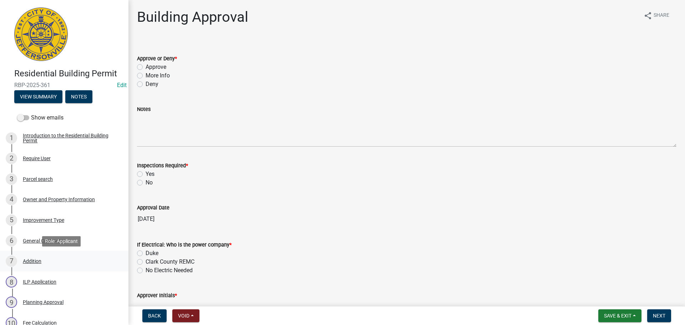
click at [29, 261] on div "Addition" at bounding box center [32, 261] width 19 height 5
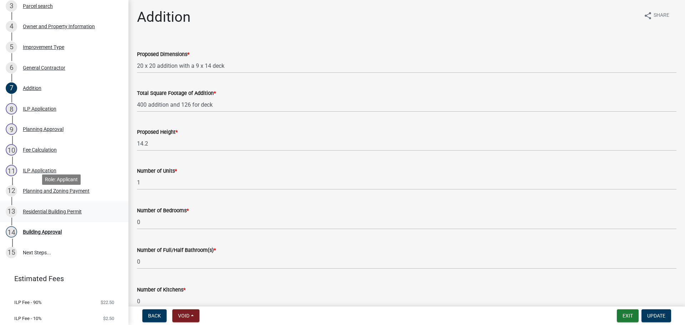
scroll to position [193, 0]
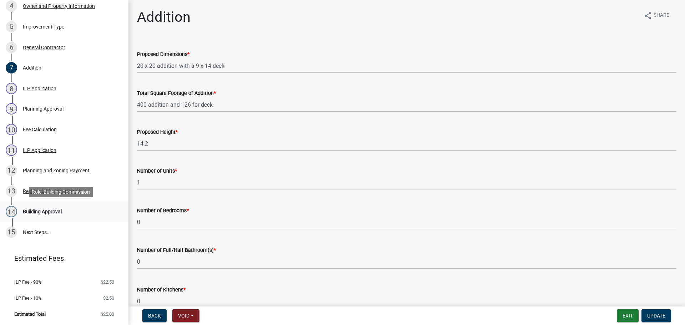
click at [41, 211] on div "Building Approval" at bounding box center [42, 211] width 39 height 5
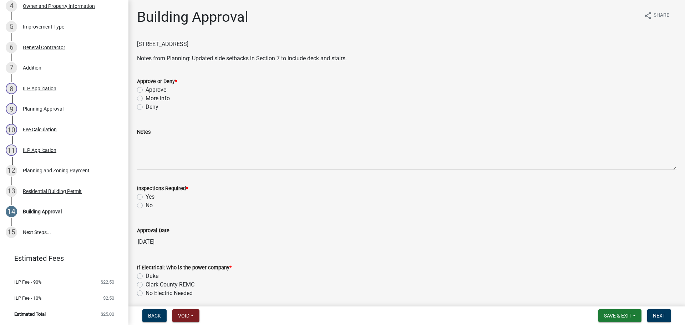
click at [159, 91] on label "Approve" at bounding box center [156, 90] width 21 height 9
click at [150, 90] on input "Approve" at bounding box center [148, 88] width 5 height 5
radio input "true"
click at [147, 198] on label "Yes" at bounding box center [150, 197] width 9 height 9
click at [147, 197] on input "Yes" at bounding box center [148, 195] width 5 height 5
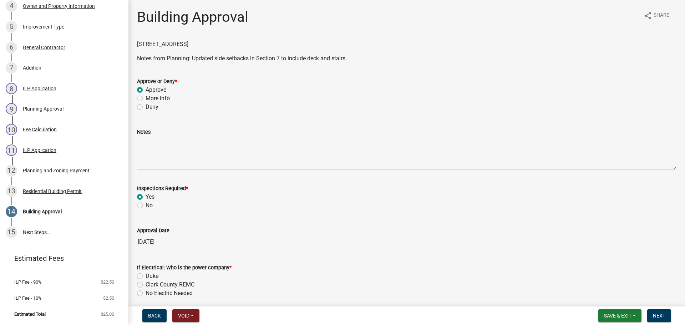
radio input "true"
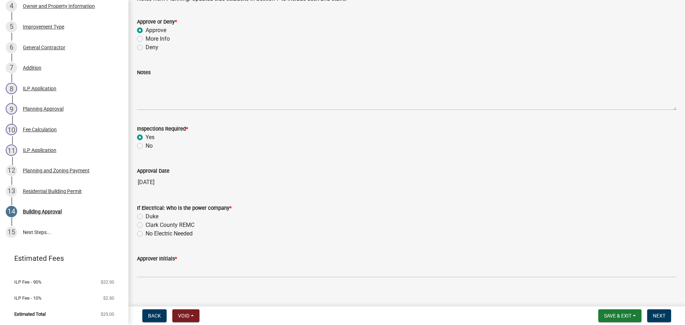
scroll to position [67, 0]
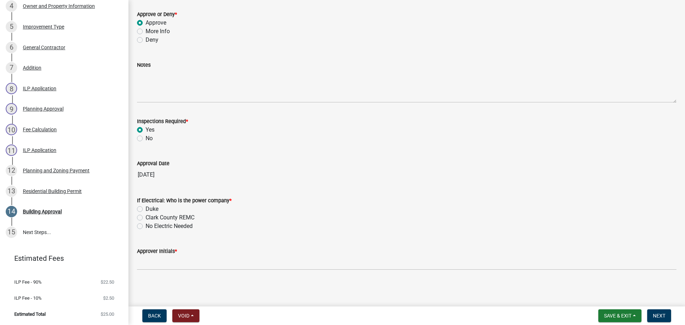
click at [151, 211] on label "Duke" at bounding box center [152, 209] width 13 height 9
click at [150, 210] on input "Duke" at bounding box center [148, 207] width 5 height 5
radio input "true"
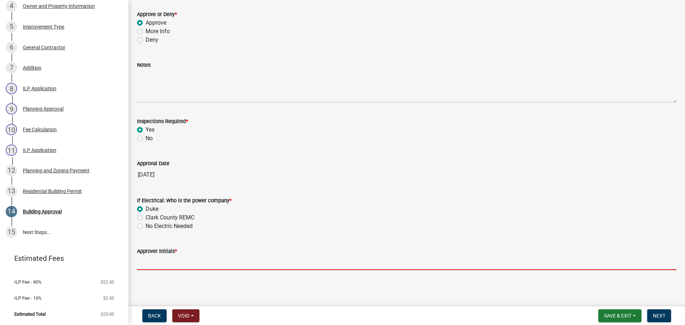
click at [179, 261] on input "Approver Initials *" at bounding box center [407, 263] width 540 height 15
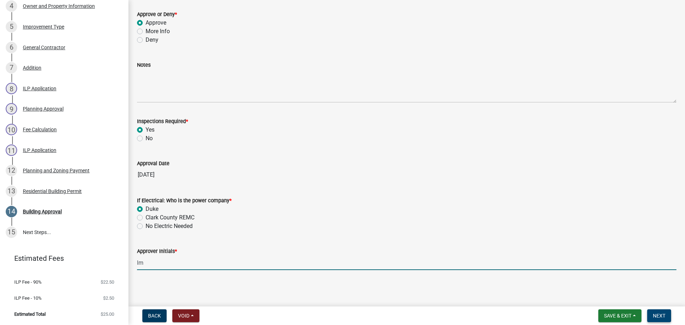
type input "lm"
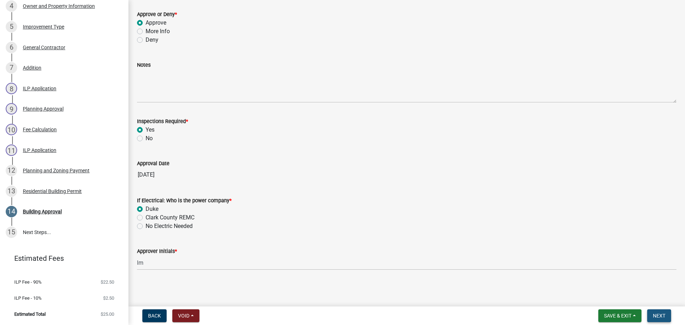
click at [662, 313] on span "Next" at bounding box center [659, 316] width 12 height 6
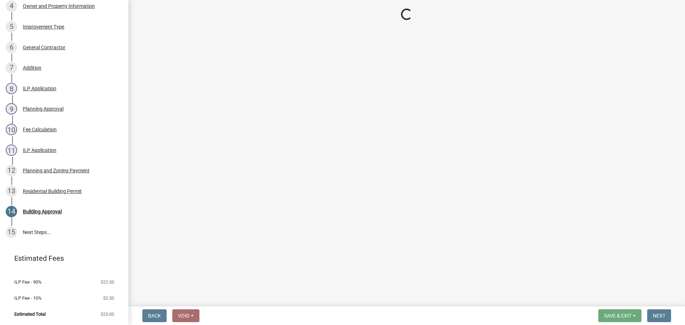
scroll to position [337, 0]
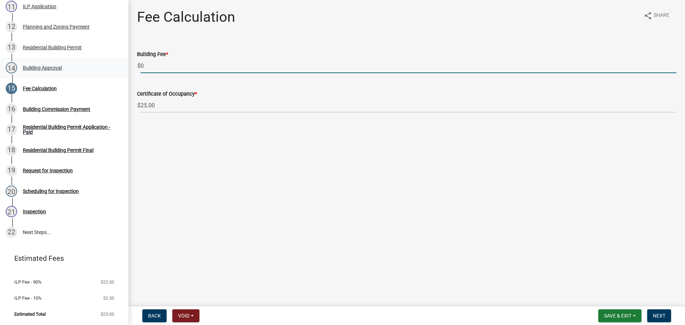
drag, startPoint x: 149, startPoint y: 68, endPoint x: 114, endPoint y: 67, distance: 35.0
click at [114, 67] on div "Residential Building Permit RBP-2025-361 Edit View Summary Notes Show emails 1 …" at bounding box center [342, 162] width 685 height 325
type input "6"
type input "42.00"
click at [665, 315] on span "Next" at bounding box center [659, 316] width 12 height 6
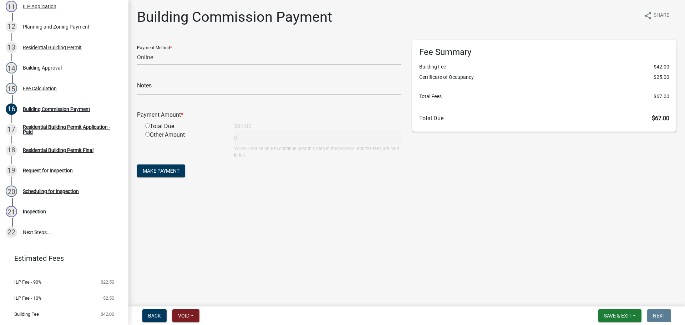
click at [188, 56] on select "Credit Card POS Check Cash Online" at bounding box center [269, 57] width 265 height 15
select select "2: 1"
click at [137, 50] on select "Credit Card POS Check Cash Online" at bounding box center [269, 57] width 265 height 15
click at [146, 126] on input "radio" at bounding box center [147, 126] width 5 height 5
radio input "true"
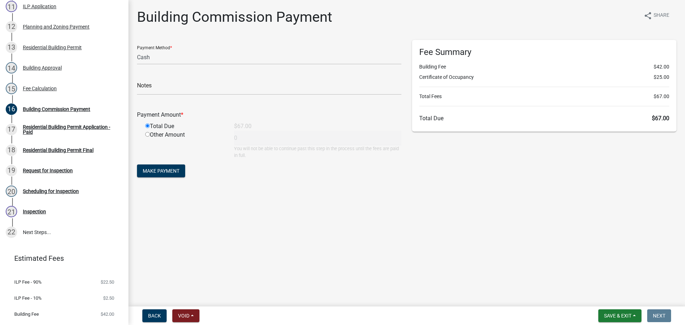
type input "67"
click at [157, 171] on span "Make Payment" at bounding box center [161, 171] width 37 height 6
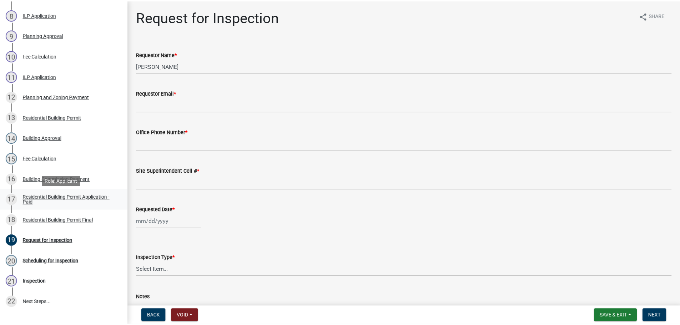
scroll to position [266, 0]
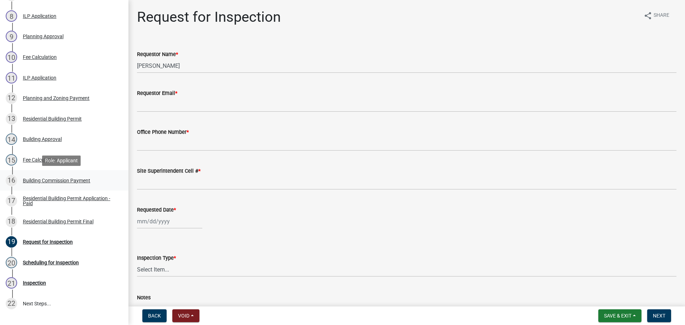
click at [42, 181] on div "Building Commission Payment" at bounding box center [56, 180] width 67 height 5
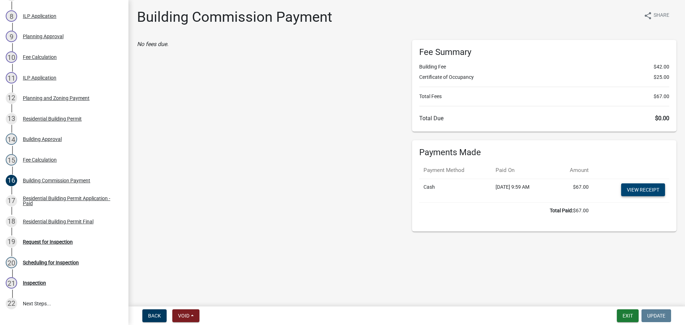
click at [639, 189] on link "View receipt" at bounding box center [643, 189] width 44 height 13
click at [55, 219] on div "Residential Building Permit Final" at bounding box center [58, 221] width 71 height 5
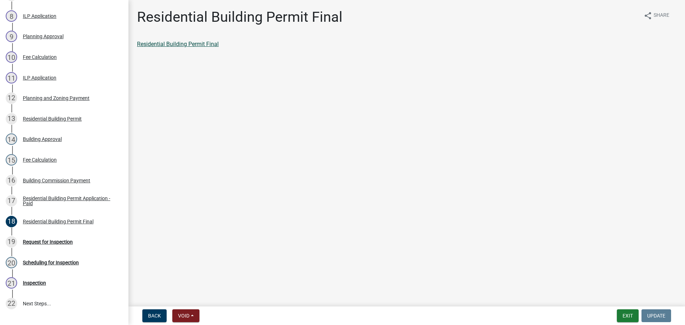
click at [188, 41] on link "Residential Building Permit Final" at bounding box center [178, 44] width 82 height 7
drag, startPoint x: 630, startPoint y: 316, endPoint x: 613, endPoint y: 287, distance: 33.4
click at [630, 316] on button "Exit" at bounding box center [628, 315] width 22 height 13
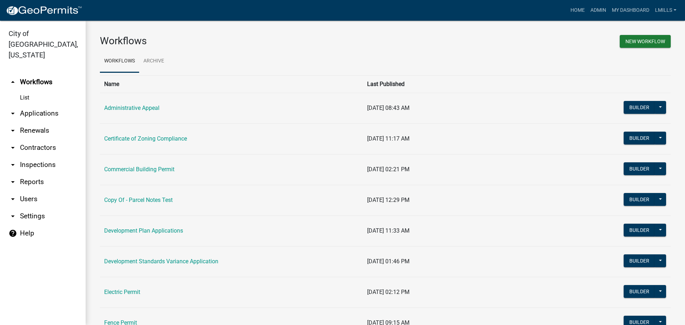
click at [40, 105] on link "arrow_drop_down Applications" at bounding box center [43, 113] width 86 height 17
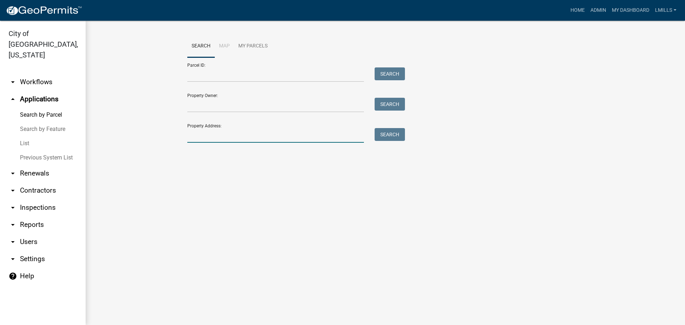
click at [206, 135] on input "Property Address:" at bounding box center [275, 135] width 177 height 15
click at [390, 138] on button "Search" at bounding box center [390, 134] width 30 height 13
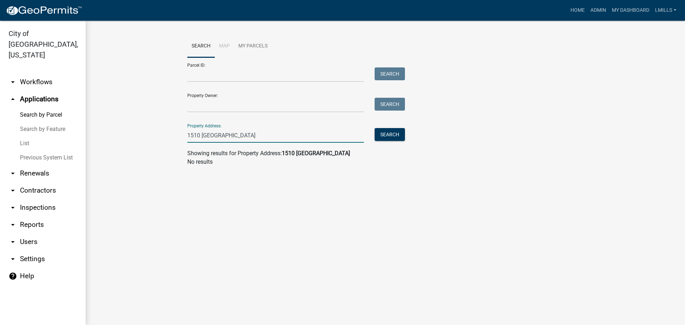
drag, startPoint x: 250, startPoint y: 140, endPoint x: 204, endPoint y: 135, distance: 46.4
click at [204, 135] on input "1510 Clairview" at bounding box center [275, 135] width 177 height 15
type input "1510 C"
click at [399, 134] on button "Search" at bounding box center [390, 134] width 30 height 13
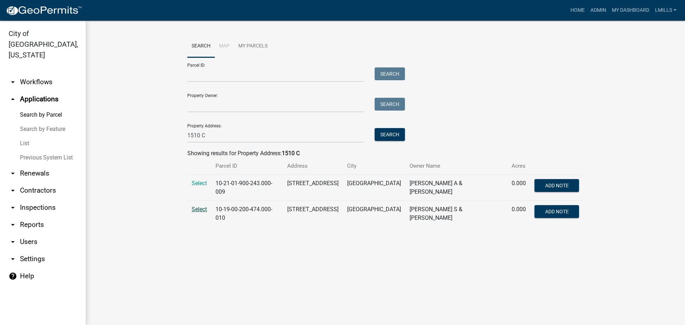
click at [196, 208] on span "Select" at bounding box center [199, 209] width 15 height 7
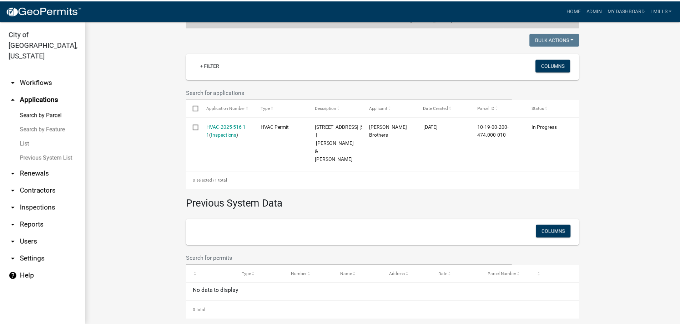
scroll to position [178, 0]
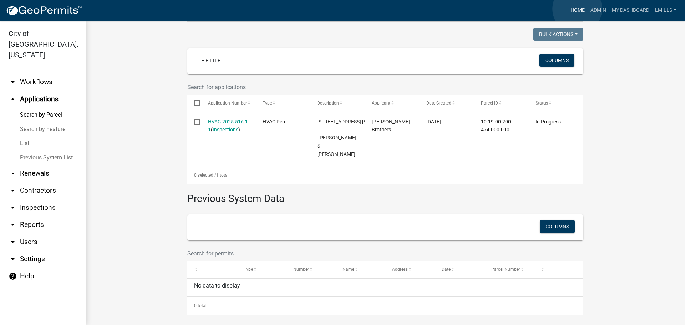
click at [578, 9] on link "Home" at bounding box center [578, 11] width 20 height 14
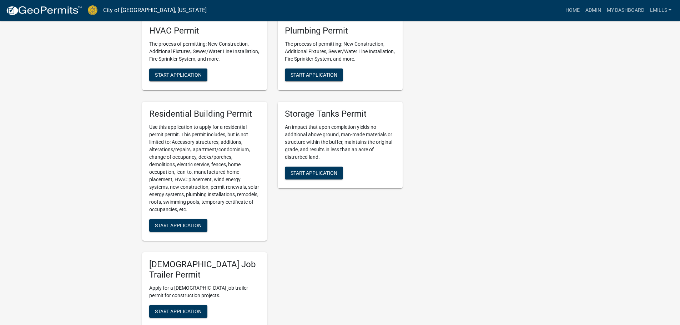
scroll to position [500, 0]
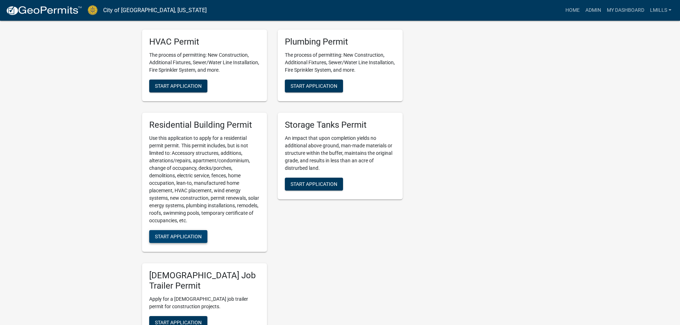
click at [179, 238] on span "Start Application" at bounding box center [178, 237] width 47 height 6
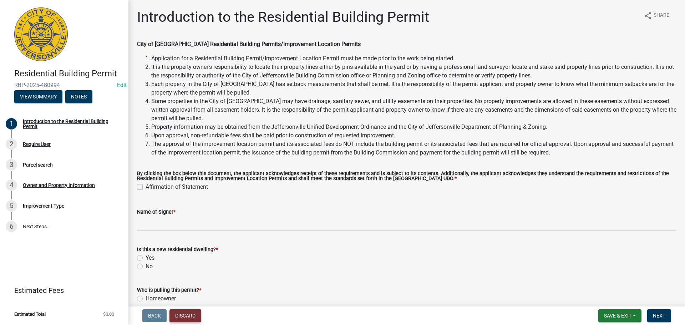
click at [188, 321] on button "Discard" at bounding box center [186, 315] width 32 height 13
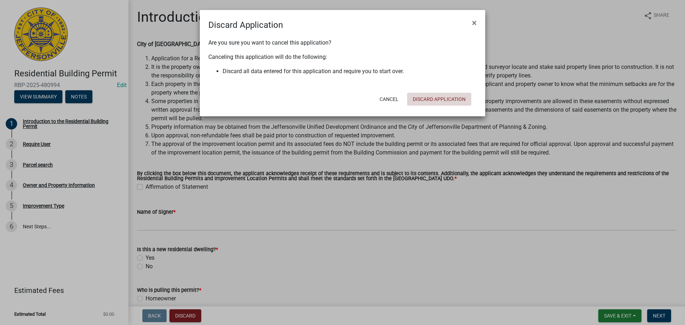
click at [449, 94] on button "Discard Application" at bounding box center [439, 99] width 64 height 13
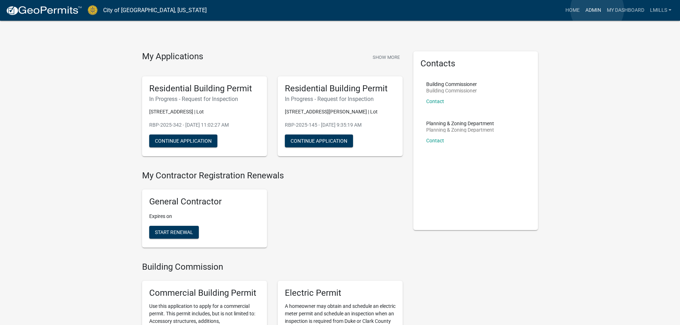
click at [597, 9] on link "Admin" at bounding box center [593, 11] width 21 height 14
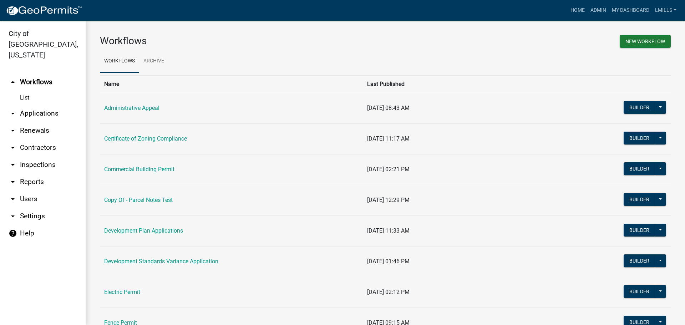
click at [40, 139] on link "arrow_drop_down Contractors" at bounding box center [43, 147] width 86 height 17
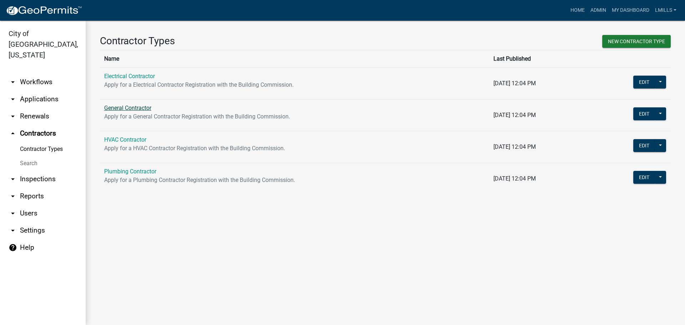
click at [137, 105] on link "General Contractor" at bounding box center [127, 108] width 47 height 7
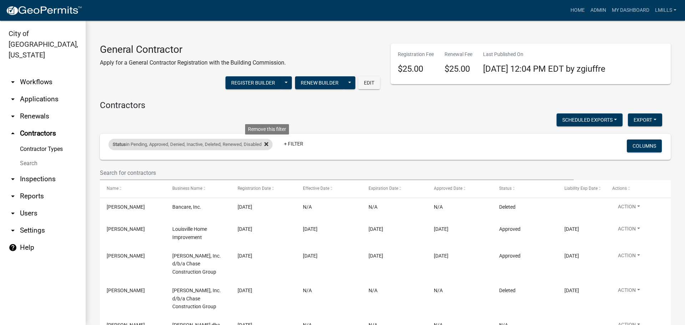
click at [268, 146] on icon at bounding box center [267, 144] width 4 height 4
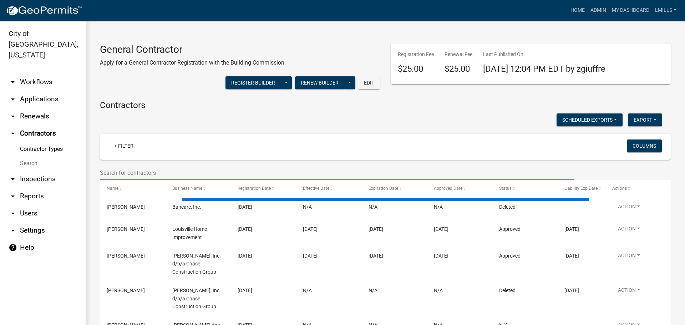
click at [236, 171] on input "text" at bounding box center [337, 173] width 474 height 15
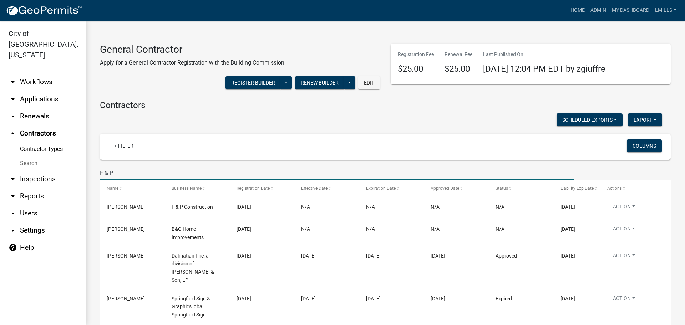
type input "F & P"
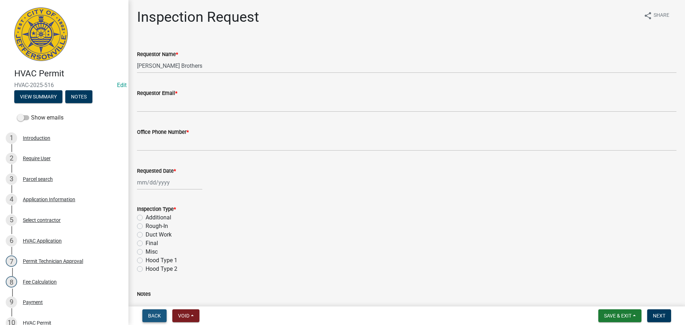
click at [158, 318] on span "Back" at bounding box center [154, 316] width 13 height 6
